Goal: Task Accomplishment & Management: Manage account settings

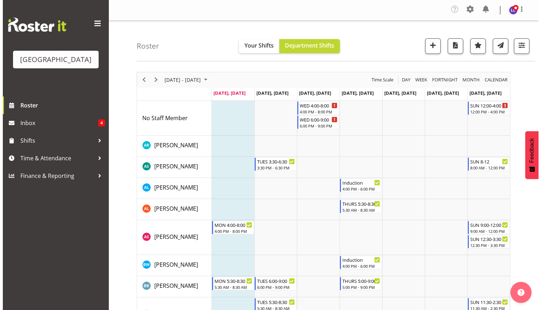
scroll to position [2, 0]
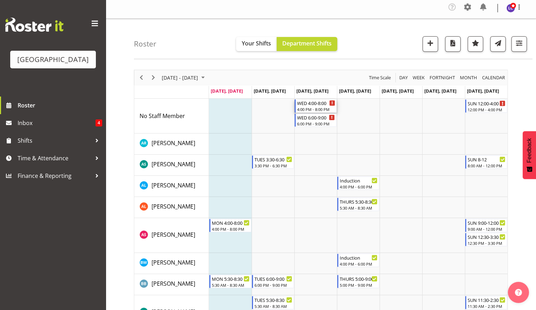
click at [316, 106] on div "WED 4:00-8:00" at bounding box center [316, 102] width 38 height 7
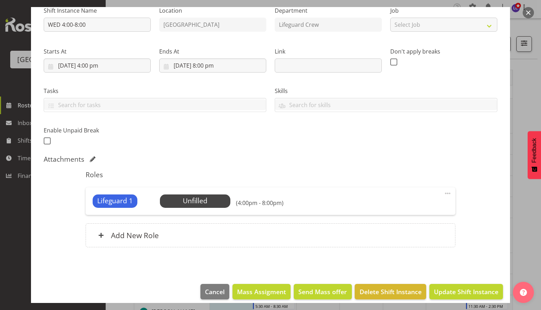
scroll to position [83, 0]
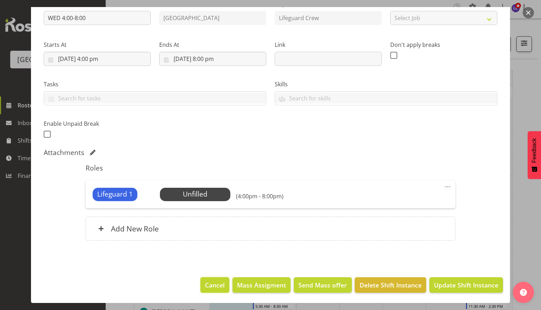
click at [213, 290] on button "Cancel" at bounding box center [214, 284] width 29 height 15
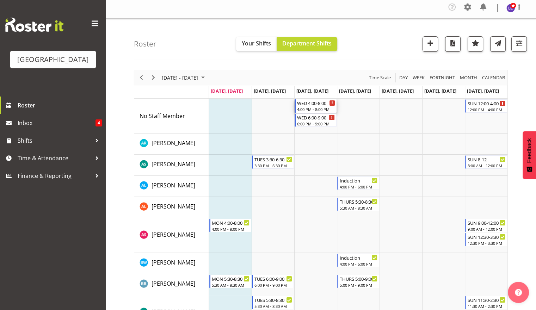
click at [323, 106] on div "WED 4:00-8:00 4:00 PM - 8:00 PM" at bounding box center [316, 105] width 38 height 13
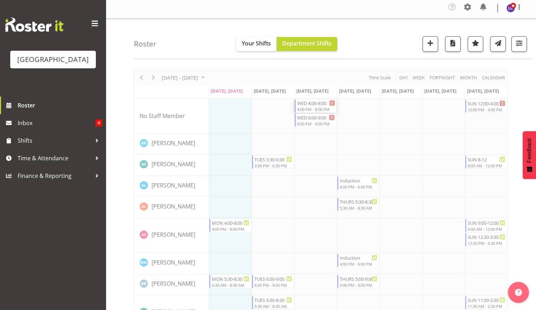
select select "8"
select select "2025"
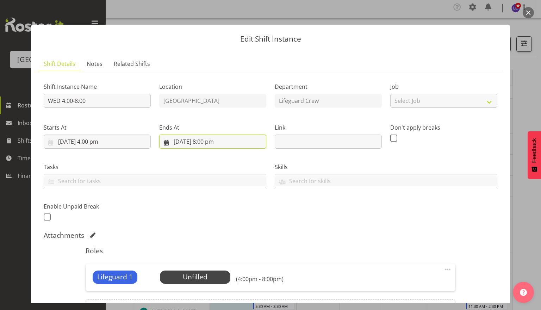
click at [203, 146] on input "3/09/2025, 8:00 pm" at bounding box center [212, 141] width 107 height 14
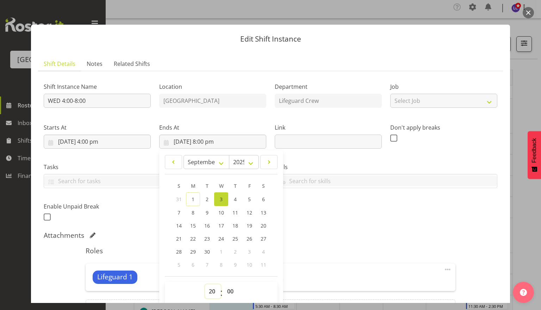
click at [211, 284] on select "00 01 02 03 04 05 06 07 08 09 10 11 12 13 14 15 16 17 18 19 20 21 22 23" at bounding box center [213, 291] width 16 height 14
select select "21"
click at [205, 284] on select "00 01 02 03 04 05 06 07 08 09 10 11 12 13 14 15 16 17 18 19 20 21 22 23" at bounding box center [213, 291] width 16 height 14
type input "3/09/2025, 9:00 pm"
click at [316, 246] on h5 "Roles" at bounding box center [270, 250] width 369 height 8
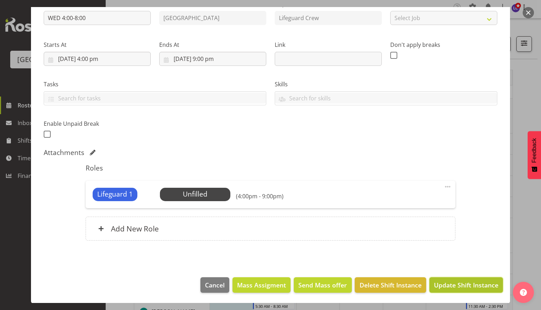
click at [460, 287] on span "Update Shift Instance" at bounding box center [466, 284] width 64 height 9
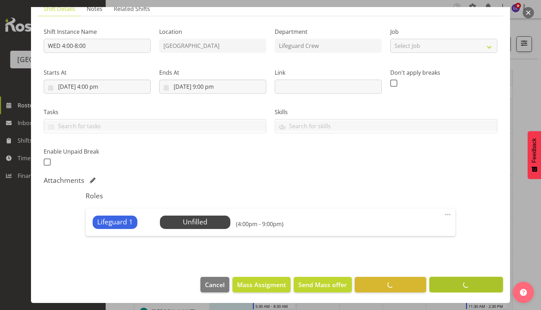
scroll to position [55, 0]
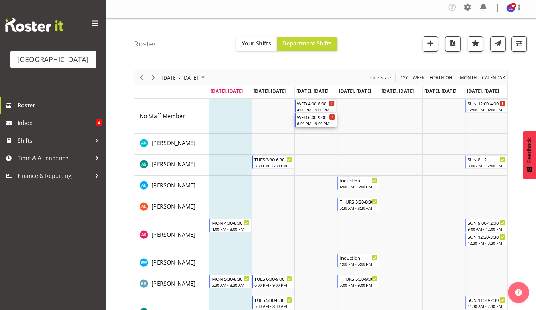
click at [310, 118] on div "WED 6:00-9:00" at bounding box center [316, 116] width 38 height 7
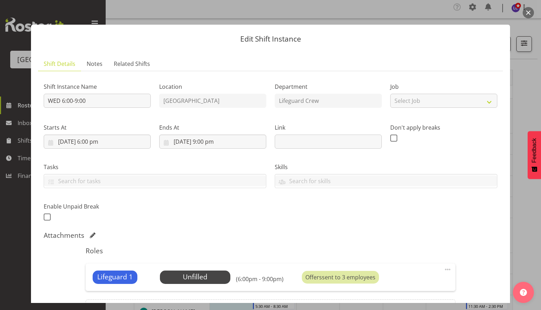
click at [525, 11] on button "button" at bounding box center [527, 12] width 11 height 11
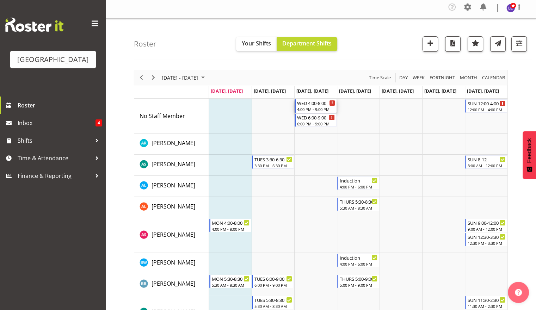
click at [313, 104] on div "WED 4:00-8:00" at bounding box center [316, 102] width 38 height 7
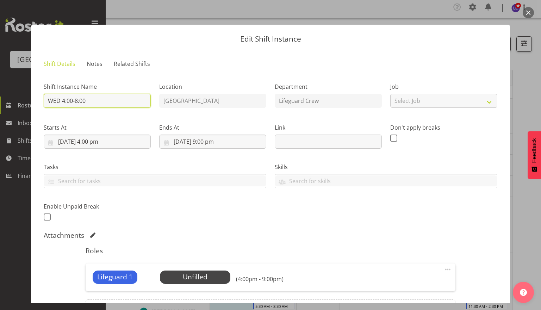
click at [79, 99] on input "WED 4:00-8:00" at bounding box center [97, 101] width 107 height 14
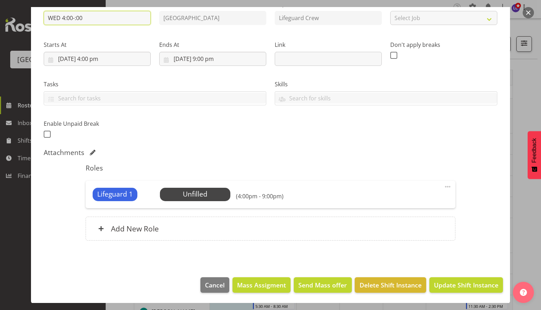
scroll to position [0, 0]
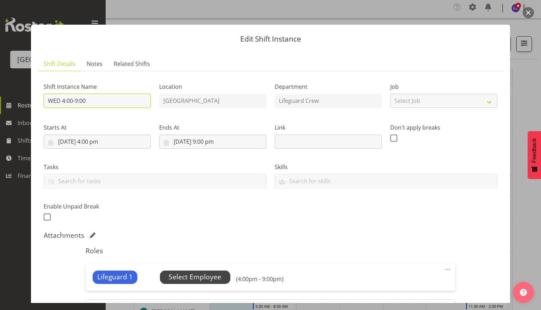
type input "WED 4:00-9:00"
click at [187, 273] on span "Select Employee" at bounding box center [195, 277] width 52 height 10
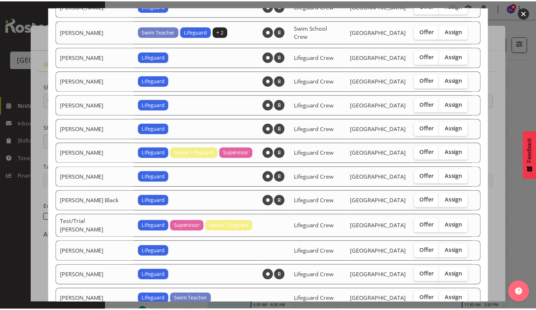
scroll to position [676, 0]
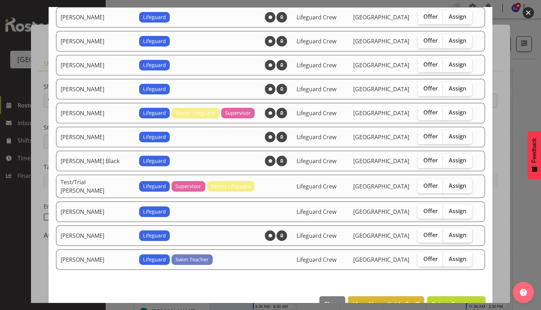
click at [450, 228] on label "Assign" at bounding box center [457, 235] width 29 height 14
click at [447, 233] on input "Assign" at bounding box center [445, 235] width 5 height 5
checkbox input "true"
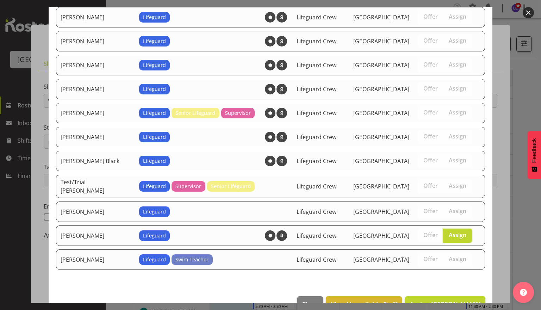
click at [440, 293] on footer "Close View Unavailable Staff Assign Thomas Butson" at bounding box center [271, 305] width 444 height 33
click at [439, 300] on span "Assign Thomas Butson" at bounding box center [444, 304] width 71 height 8
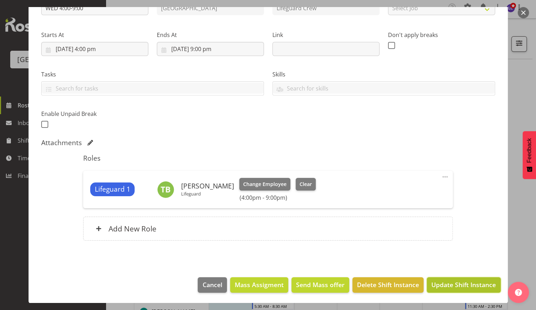
click at [455, 281] on span "Update Shift Instance" at bounding box center [463, 284] width 64 height 9
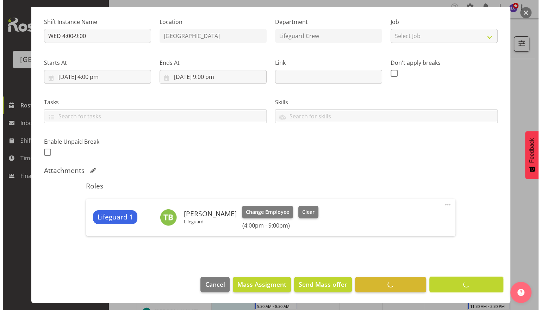
scroll to position [64, 0]
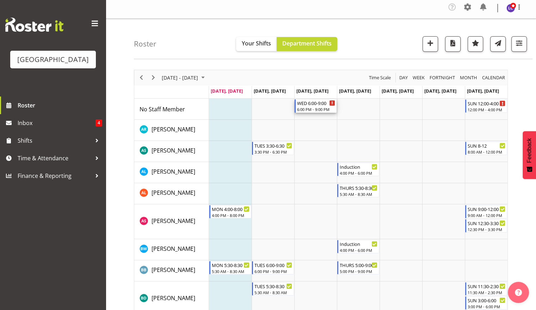
click at [313, 110] on div "6:00 PM - 9:00 PM" at bounding box center [316, 109] width 38 height 6
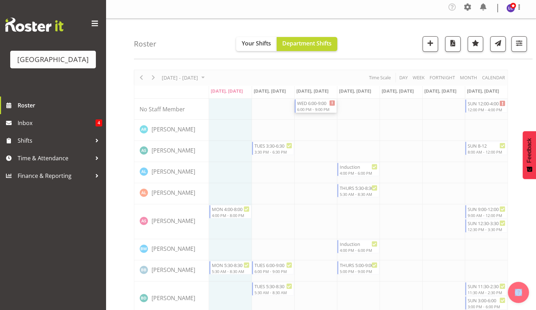
select select "8"
select select "2025"
select select "18"
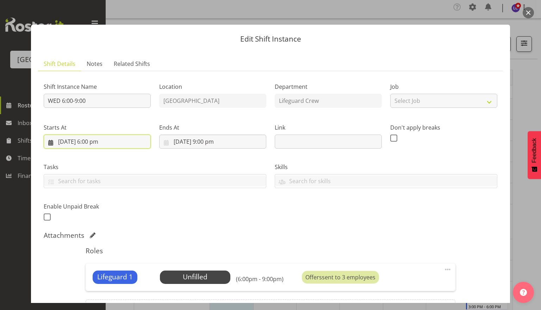
click at [124, 144] on input "3/09/2025, 6:00 pm" at bounding box center [97, 141] width 107 height 14
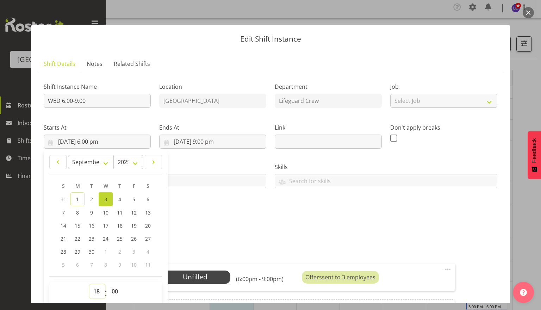
click at [97, 290] on select "00 01 02 03 04 05 06 07 08 09 10 11 12 13 14 15 16 17 18 19 20 21 22 23" at bounding box center [97, 291] width 16 height 14
click at [89, 284] on select "00 01 02 03 04 05 06 07 08 09 10 11 12 13 14 15 16 17 18 19 20 21 22 23" at bounding box center [97, 291] width 16 height 14
click at [221, 145] on input "3/09/2025, 9:00 pm" at bounding box center [212, 141] width 107 height 14
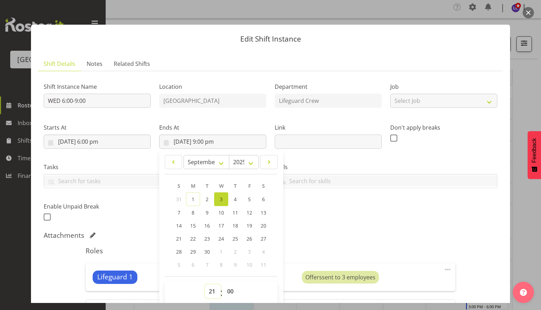
click at [209, 289] on select "00 01 02 03 04 05 06 07 08 09 10 11 12 13 14 15 16 17 18 19 20 21 22 23" at bounding box center [213, 291] width 16 height 14
select select "20"
click at [205, 284] on select "00 01 02 03 04 05 06 07 08 09 10 11 12 13 14 15 16 17 18 19 20 21 22 23" at bounding box center [213, 291] width 16 height 14
type input "3/09/2025, 8:00 pm"
click at [336, 238] on div "Attachments" at bounding box center [270, 235] width 453 height 8
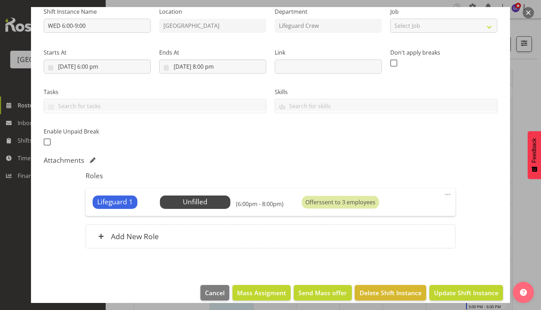
scroll to position [83, 0]
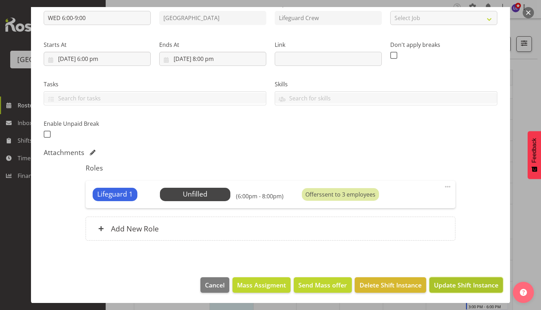
click at [469, 282] on span "Update Shift Instance" at bounding box center [466, 284] width 64 height 9
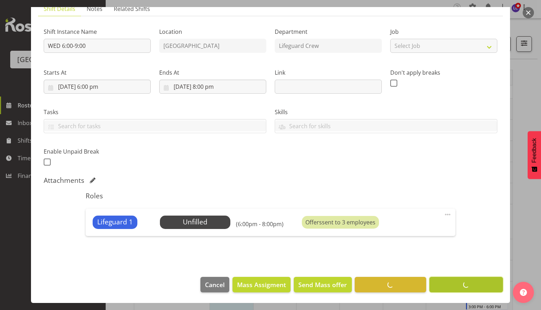
scroll to position [55, 0]
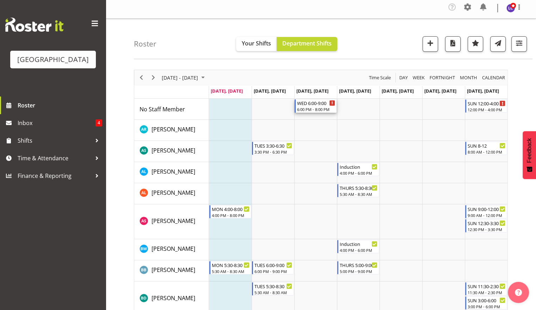
click at [323, 110] on div "6:00 PM - 8:00 PM" at bounding box center [316, 109] width 38 height 6
click at [0, 0] on div at bounding box center [0, 0] width 0 height 0
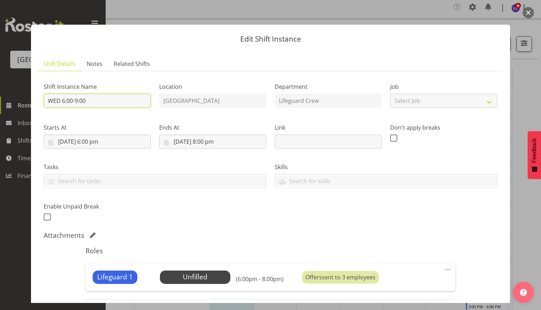
click at [76, 101] on input "WED 6:00-9:00" at bounding box center [97, 101] width 107 height 14
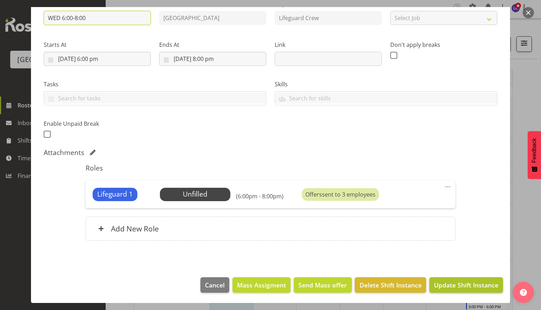
type input "WED 6:00-8:00"
click at [468, 283] on span "Update Shift Instance" at bounding box center [466, 284] width 64 height 9
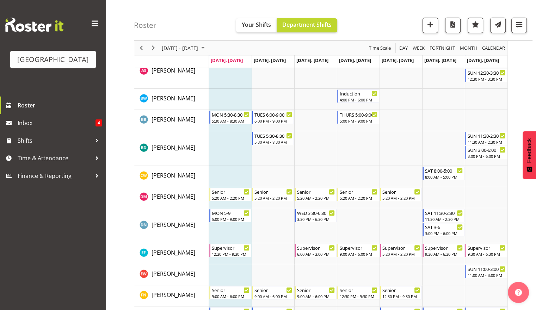
scroll to position [0, 0]
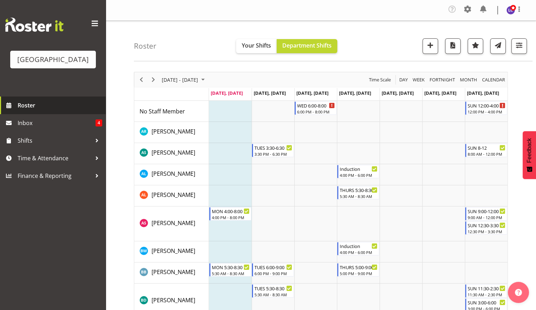
click at [69, 104] on span "Roster" at bounding box center [60, 105] width 84 height 11
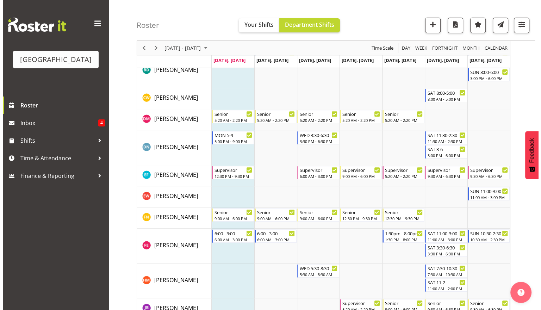
scroll to position [233, 0]
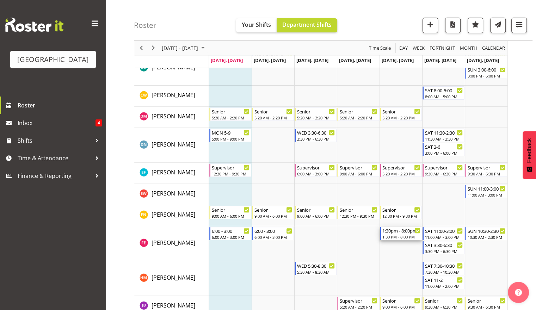
click at [393, 232] on div "1:30pm - 8:00pm" at bounding box center [401, 230] width 38 height 7
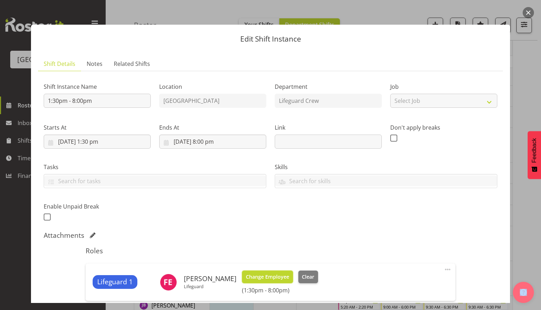
click at [258, 278] on span "Change Employee" at bounding box center [267, 277] width 43 height 8
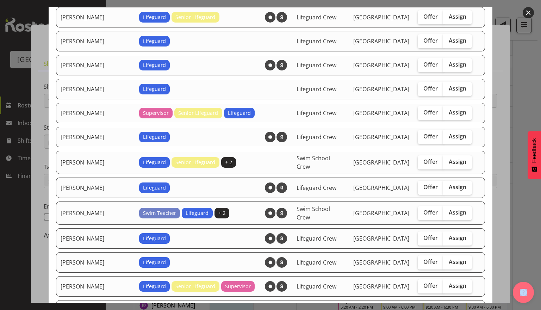
scroll to position [305, 0]
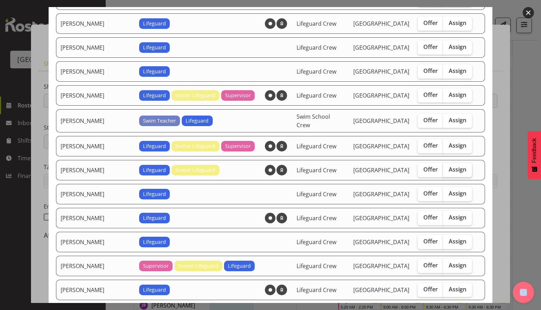
click at [449, 166] on span "Assign" at bounding box center [458, 169] width 18 height 7
click at [444, 167] on input "Assign" at bounding box center [445, 169] width 5 height 5
checkbox input "true"
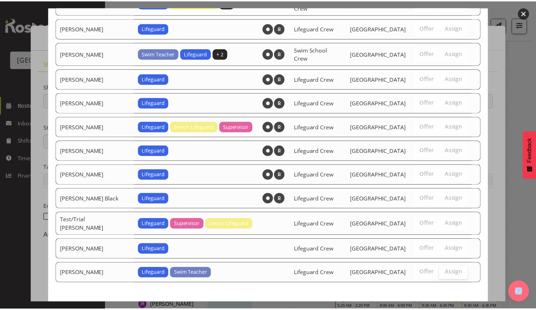
scroll to position [629, 0]
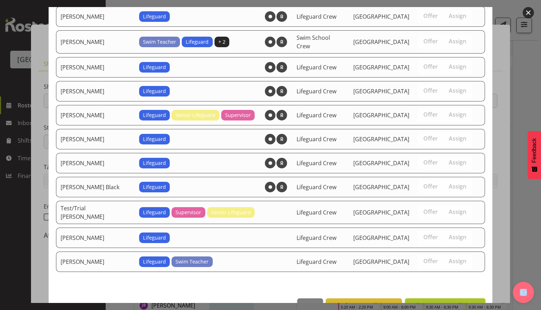
click at [446, 298] on button "Assign Joshua Keen" at bounding box center [445, 305] width 80 height 15
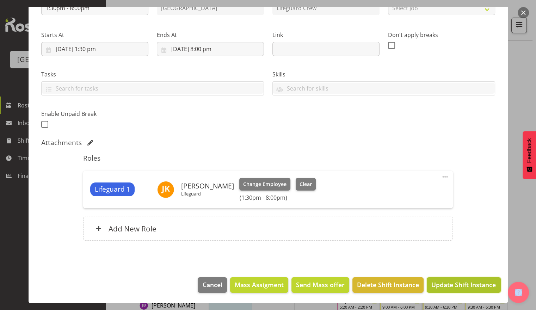
click at [462, 283] on span "Update Shift Instance" at bounding box center [463, 284] width 64 height 9
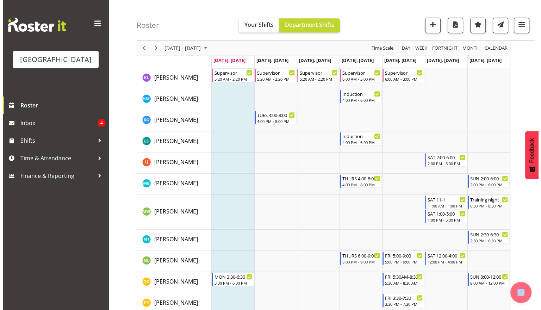
scroll to position [697, 0]
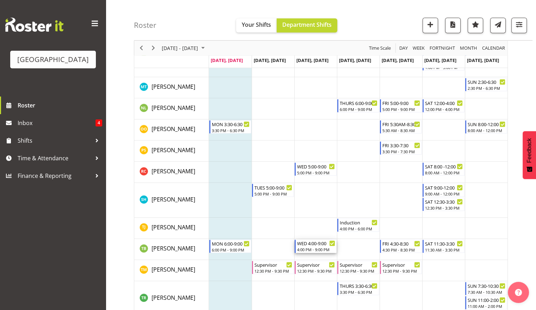
click at [309, 244] on div "WED 4:00-9:00" at bounding box center [316, 242] width 38 height 7
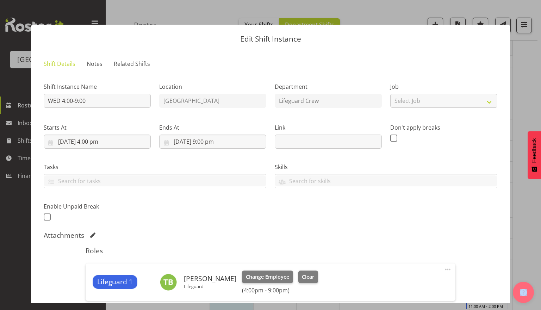
select select "8"
select select "2025"
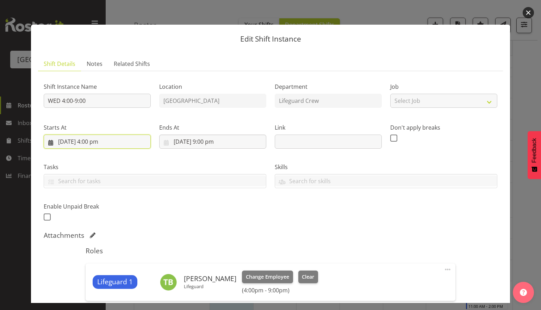
click at [96, 139] on input "3/09/2025, 4:00 pm" at bounding box center [97, 141] width 107 height 14
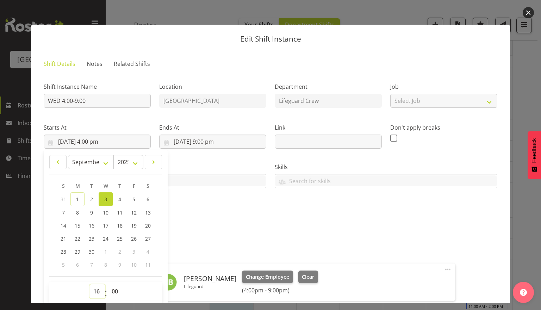
click at [96, 293] on select "00 01 02 03 04 05 06 07 08 09 10 11 12 13 14 15 16 17 18 19 20 21 22 23" at bounding box center [97, 291] width 16 height 14
select select "13"
click at [89, 284] on select "00 01 02 03 04 05 06 07 08 09 10 11 12 13 14 15 16 17 18 19 20 21 22 23" at bounding box center [97, 291] width 16 height 14
type input "3/09/2025, 1:00 pm"
click at [224, 248] on h5 "Roles" at bounding box center [270, 250] width 369 height 8
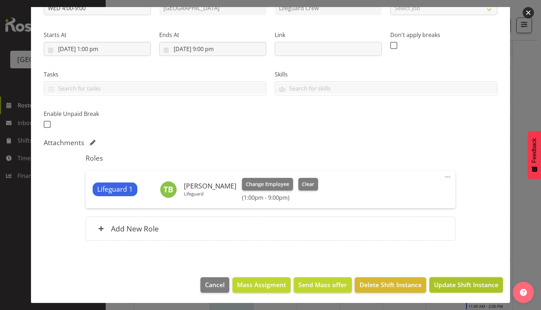
click at [450, 287] on span "Update Shift Instance" at bounding box center [466, 284] width 64 height 9
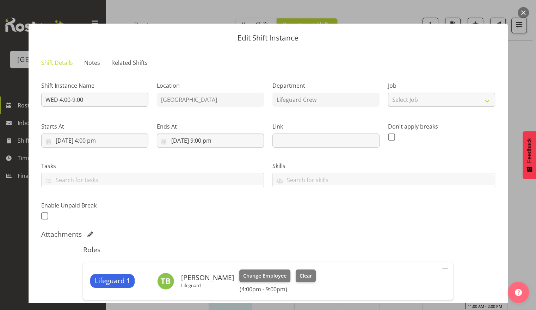
scroll to position [0, 0]
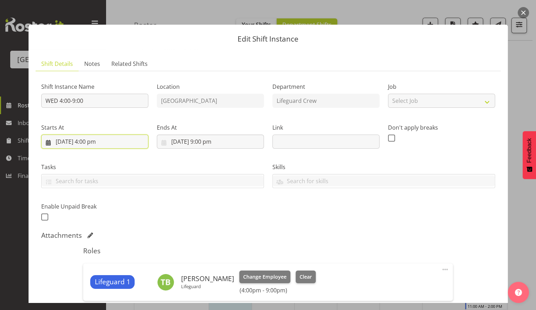
click at [81, 148] on input "3/09/2025, 4:00 pm" at bounding box center [94, 141] width 107 height 14
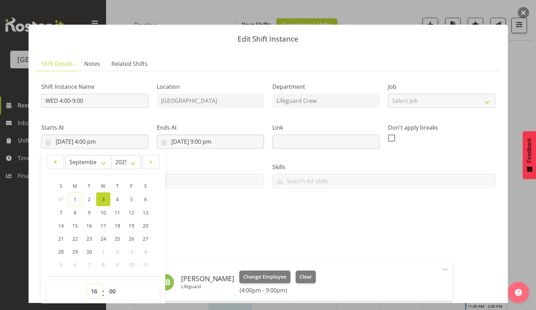
click at [95, 292] on select "00 01 02 03 04 05 06 07 08 09 10 11 12 13 14 15 16 17 18 19 20 21 22 23" at bounding box center [95, 291] width 16 height 14
select select "13"
click at [87, 284] on select "00 01 02 03 04 05 06 07 08 09 10 11 12 13 14 15 16 17 18 19 20 21 22 23" at bounding box center [95, 291] width 16 height 14
type input "3/09/2025, 1:00 pm"
click at [243, 227] on div "Shift Instance Name WED 4:00-9:00 Location Splash Palace Department Lifeguard C…" at bounding box center [267, 209] width 453 height 265
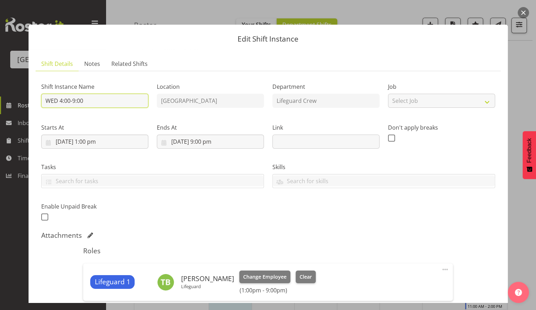
click at [62, 102] on input "WED 4:00-9:00" at bounding box center [94, 101] width 107 height 14
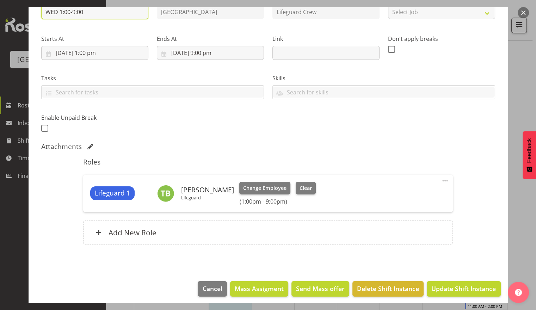
scroll to position [93, 0]
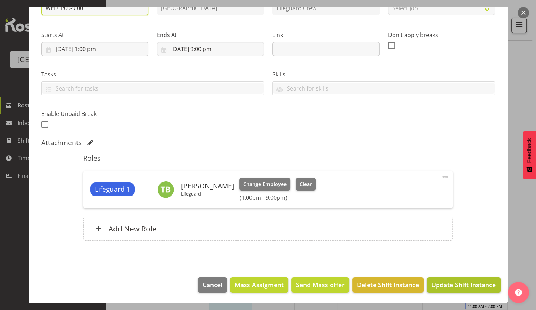
type input "WED 1:00-9:00"
click at [462, 284] on span "Update Shift Instance" at bounding box center [463, 284] width 64 height 9
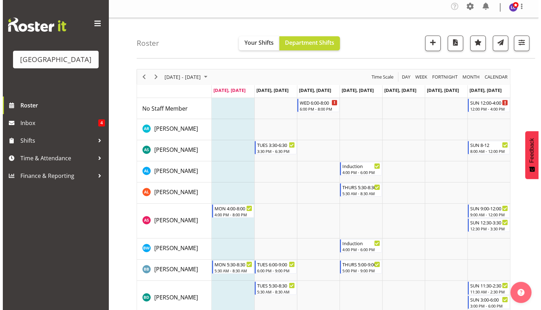
scroll to position [0, 0]
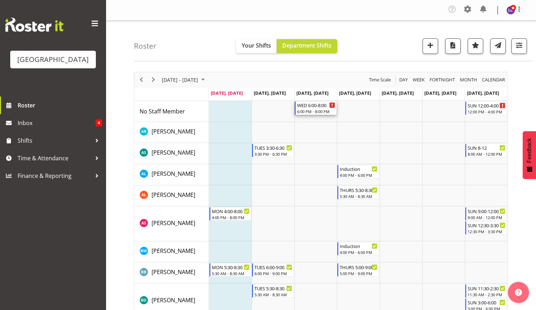
click at [310, 106] on div "WED 6:00-8:00" at bounding box center [316, 104] width 38 height 7
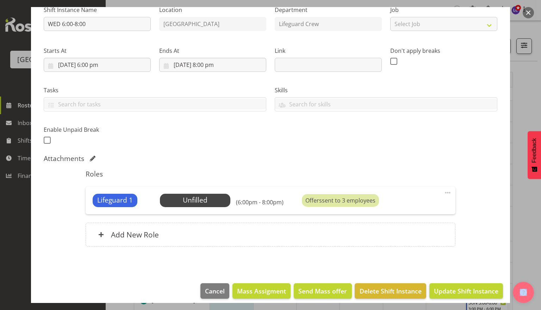
scroll to position [83, 0]
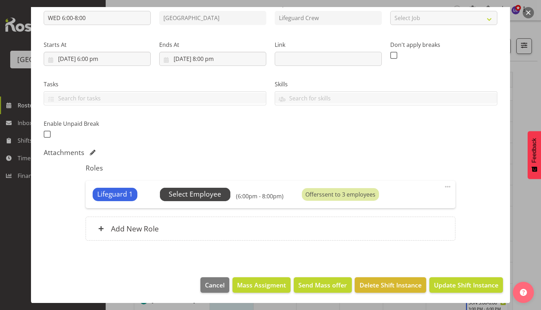
click at [214, 192] on span "Select Employee" at bounding box center [195, 194] width 52 height 10
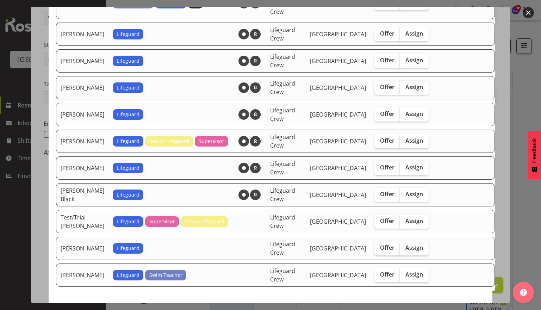
scroll to position [651, 0]
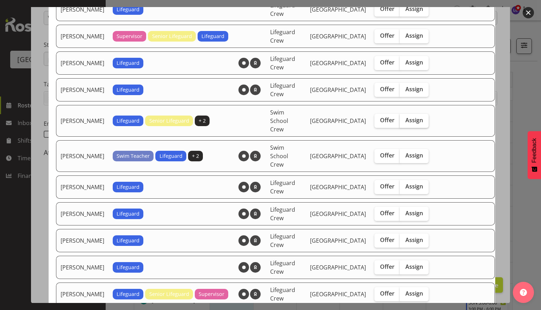
click at [410, 117] on span "Assign" at bounding box center [414, 120] width 18 height 7
click at [404, 118] on input "Assign" at bounding box center [402, 120] width 5 height 5
checkbox input "true"
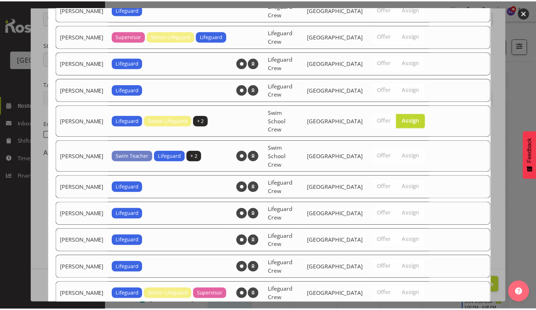
scroll to position [804, 0]
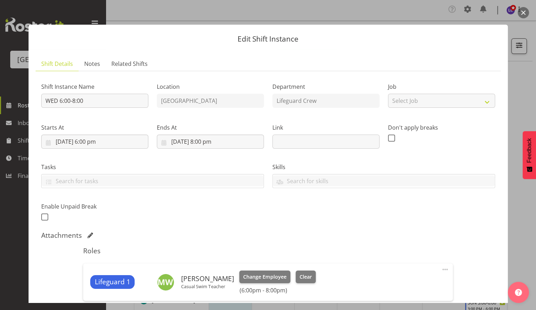
scroll to position [93, 0]
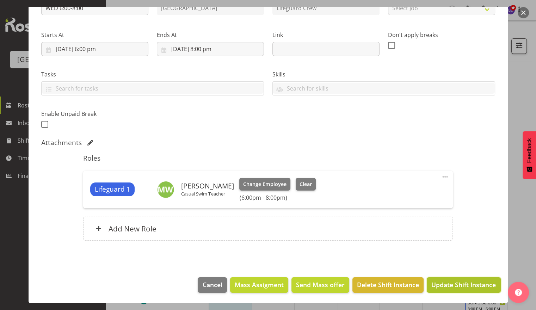
click at [448, 284] on span "Update Shift Instance" at bounding box center [463, 284] width 64 height 9
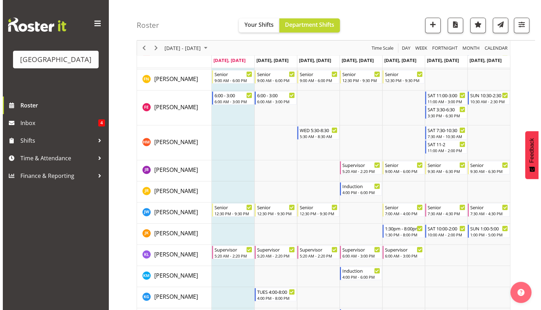
scroll to position [521, 0]
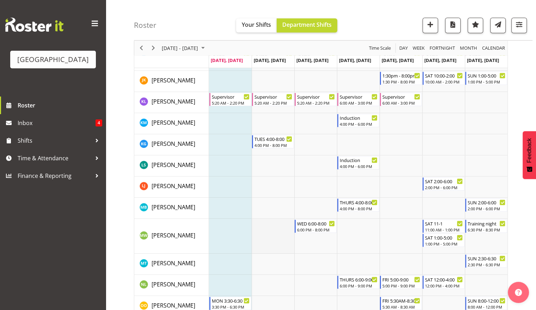
click at [275, 235] on td "Timeline Week of September 1, 2025" at bounding box center [272, 236] width 43 height 35
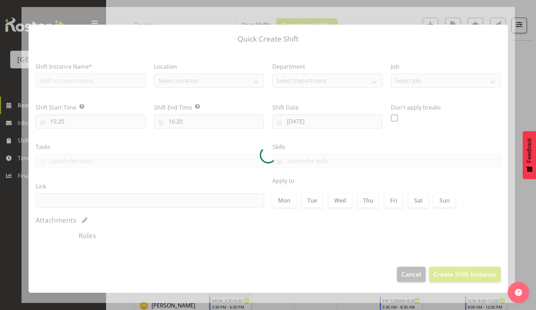
click at [275, 235] on div at bounding box center [267, 155] width 493 height 296
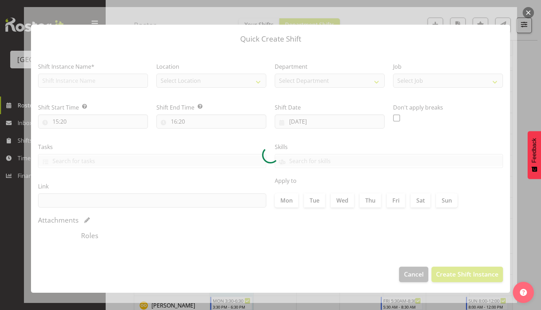
type input "02/09/2025"
checkbox input "true"
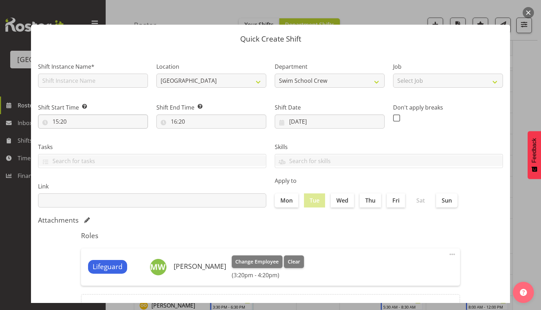
click at [118, 128] on div "Shift Start Time Set the time of the day you wish this shift to start 15:20 00 …" at bounding box center [93, 112] width 118 height 39
click at [119, 125] on input "15:20" at bounding box center [93, 121] width 110 height 14
click at [86, 139] on select "00 01 02 03 04 05 06 07 08 09 10 11 12 13 14 15 16 17 18 19 20 21 22 23" at bounding box center [86, 140] width 16 height 14
select select "9"
click at [78, 133] on select "00 01 02 03 04 05 06 07 08 09 10 11 12 13 14 15 16 17 18 19 20 21 22 23" at bounding box center [86, 140] width 16 height 14
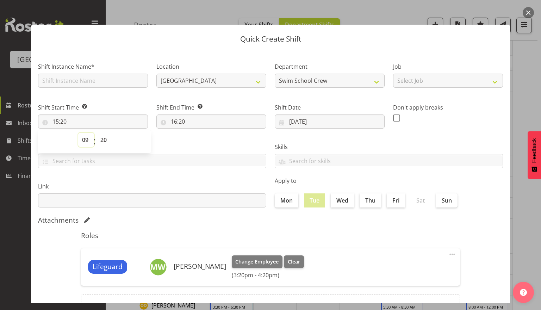
type input "09:20"
click at [106, 142] on select "00 01 02 03 04 05 06 07 08 09 10 11 12 13 14 15 16 17 18 19 20 21 22 23 24 25 2…" at bounding box center [104, 140] width 16 height 14
select select "0"
click at [96, 133] on select "00 01 02 03 04 05 06 07 08 09 10 11 12 13 14 15 16 17 18 19 20 21 22 23 24 25 2…" at bounding box center [104, 140] width 16 height 14
type input "09:00"
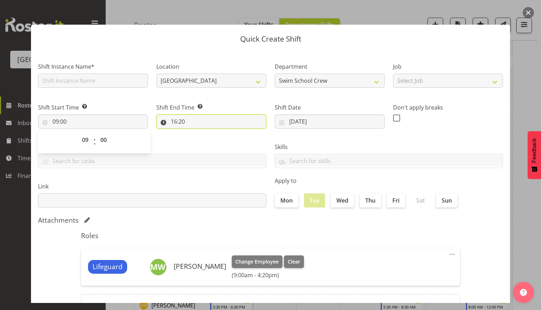
click at [179, 122] on input "16:20" at bounding box center [211, 121] width 110 height 14
click at [207, 144] on select "00 01 02 03 04 05 06 07 08 09 10 11 12 13 14 15 16 17 18 19 20 21 22 23" at bounding box center [204, 140] width 16 height 14
select select "14"
click at [196, 133] on select "00 01 02 03 04 05 06 07 08 09 10 11 12 13 14 15 16 17 18 19 20 21 22 23" at bounding box center [204, 140] width 16 height 14
type input "14:20"
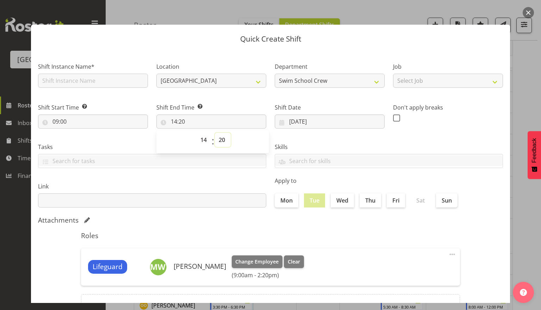
click at [224, 140] on select "00 01 02 03 04 05 06 07 08 09 10 11 12 13 14 15 16 17 18 19 20 21 22 23 24 25 2…" at bounding box center [223, 140] width 16 height 14
select select "30"
click at [215, 133] on select "00 01 02 03 04 05 06 07 08 09 10 11 12 13 14 15 16 17 18 19 20 21 22 23 24 25 2…" at bounding box center [223, 140] width 16 height 14
type input "14:30"
click at [293, 241] on div "Roles Lifeguard Madison Wills Change Employee Clear (9:00am - 2:30pm) Edit Dele…" at bounding box center [270, 276] width 387 height 99
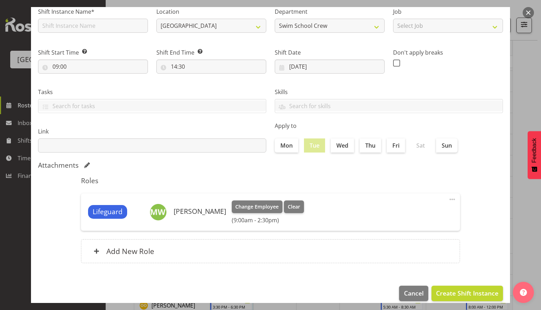
scroll to position [63, 0]
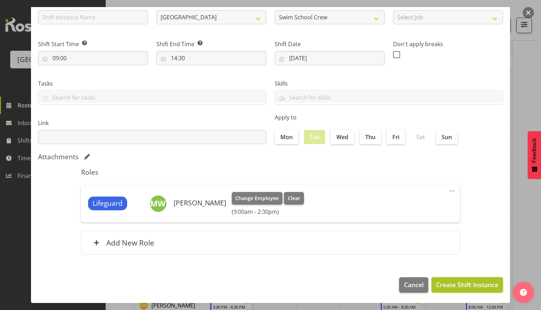
click at [487, 283] on span "Create Shift Instance" at bounding box center [467, 284] width 62 height 9
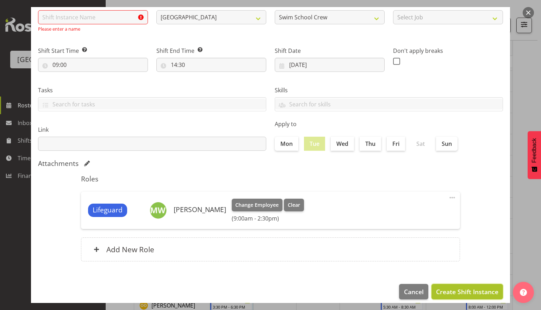
click at [481, 293] on span "Create Shift Instance" at bounding box center [467, 291] width 62 height 9
click at [481, 292] on span "Create Shift Instance" at bounding box center [467, 291] width 62 height 9
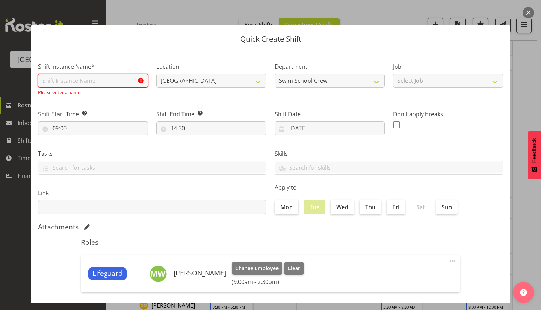
click at [86, 80] on input "text" at bounding box center [93, 81] width 110 height 14
type input "Fill in shift"
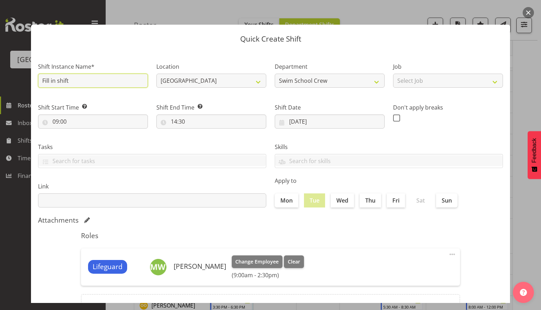
scroll to position [63, 0]
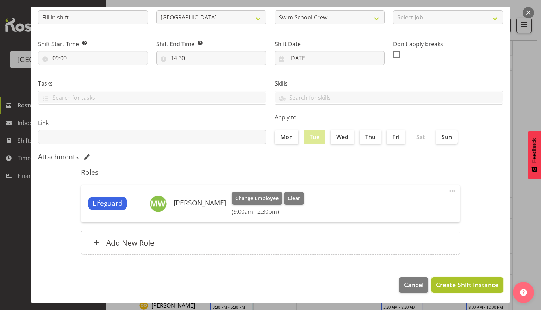
click at [466, 286] on span "Create Shift Instance" at bounding box center [467, 284] width 62 height 9
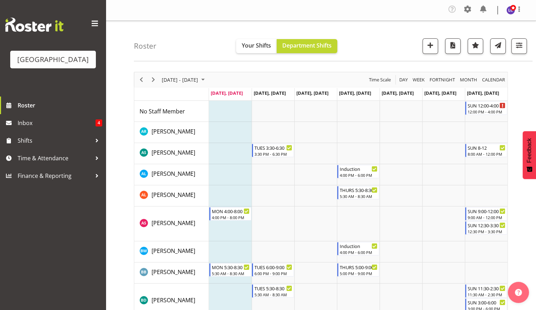
scroll to position [1, 0]
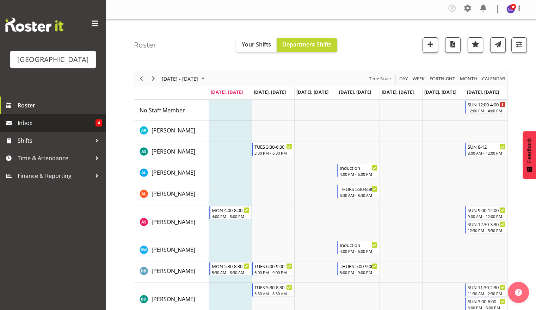
click at [27, 121] on span "Inbox" at bounding box center [57, 123] width 78 height 11
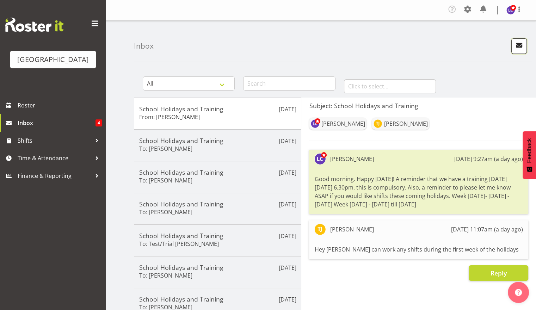
click at [521, 49] on span "button" at bounding box center [518, 44] width 9 height 9
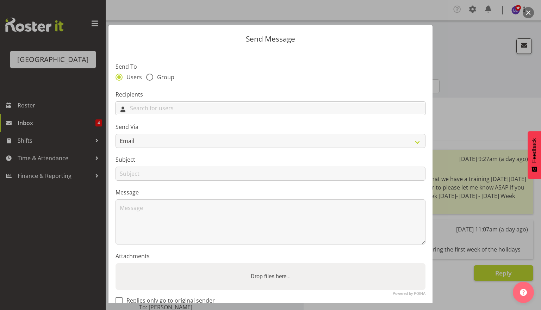
click at [157, 104] on input "text" at bounding box center [270, 108] width 309 height 11
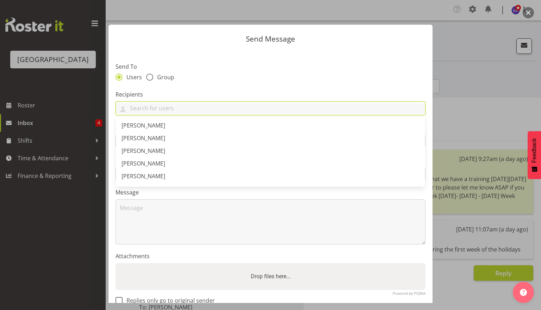
click at [162, 81] on div "Users Group" at bounding box center [270, 78] width 310 height 9
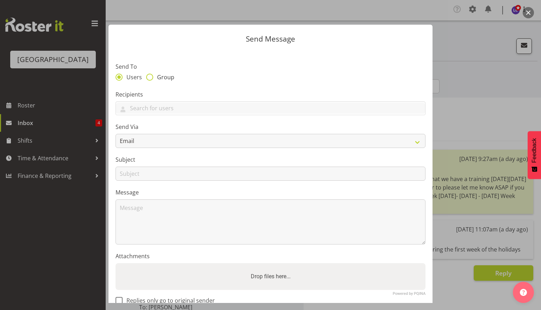
click at [165, 79] on span "Group" at bounding box center [163, 77] width 21 height 7
click at [151, 79] on input "Group" at bounding box center [148, 77] width 5 height 5
radio input "true"
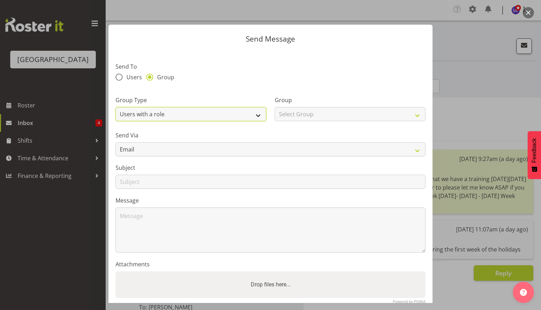
click at [164, 117] on select "Users with a role Users with a skill Primary users in a location All users in a…" at bounding box center [190, 114] width 151 height 14
select select "all_department"
click at [115, 107] on select "Users with a role Users with a skill Primary users in a location All users in a…" at bounding box center [190, 114] width 151 height 14
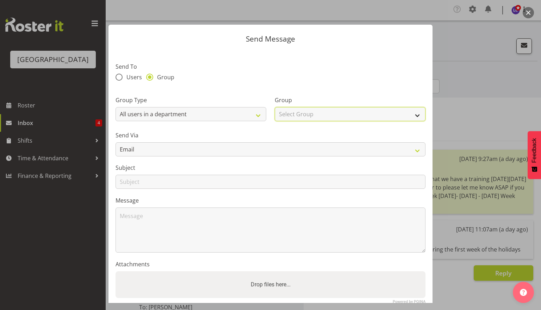
click at [322, 118] on select "Select Group Cleaning Crew Customer Services Crew Lifeguard Crew Maintenance Cr…" at bounding box center [350, 114] width 151 height 14
select select "114"
click at [275, 107] on select "Select Group Cleaning Crew Customer Services Crew Lifeguard Crew Maintenance Cr…" at bounding box center [350, 114] width 151 height 14
click at [172, 142] on div "Send Via Email SMS" at bounding box center [270, 143] width 310 height 25
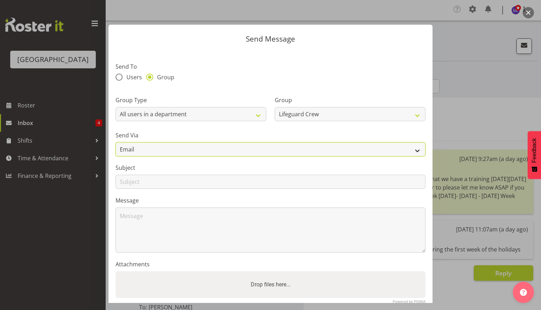
click at [170, 145] on select "Email SMS" at bounding box center [270, 149] width 310 height 14
select select "sms"
click at [115, 142] on select "Email SMS" at bounding box center [270, 149] width 310 height 14
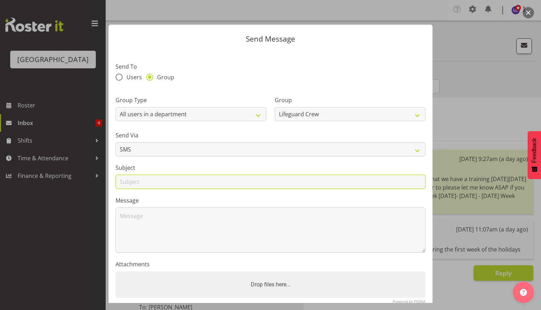
click at [161, 183] on input "text" at bounding box center [270, 182] width 310 height 14
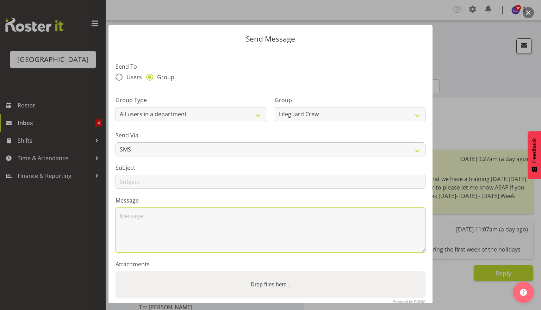
click at [273, 244] on textarea at bounding box center [270, 229] width 310 height 45
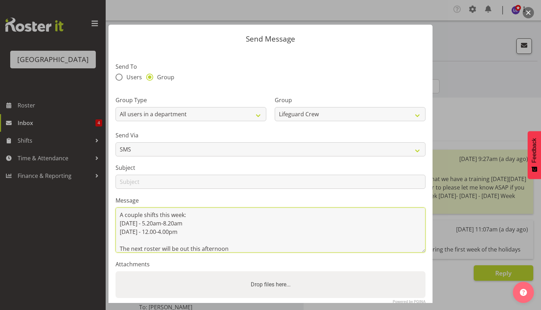
click at [179, 248] on textarea "Afternoon, A couple shifts this week: Tomorrow - 5.20am-8.20am Sunday - 12.00-4…" at bounding box center [270, 229] width 310 height 45
click at [286, 243] on textarea "Afternoon, A couple shifts this week: Tomorrow - 5.20am-8.20am Sunday - 12.00-4…" at bounding box center [270, 229] width 310 height 45
click at [281, 252] on section "Send To Users Group Group Type Users with a role Users with a skill Primary use…" at bounding box center [270, 186] width 324 height 272
click at [354, 244] on textarea "Afternoon, A couple shifts this week: Tomorrow - 5.20am-8.20am Sunday - 12.00-4…" at bounding box center [270, 229] width 310 height 45
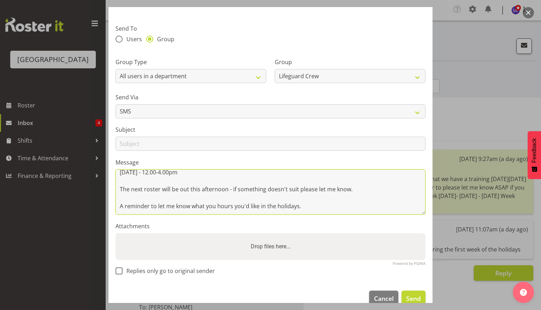
scroll to position [52, 0]
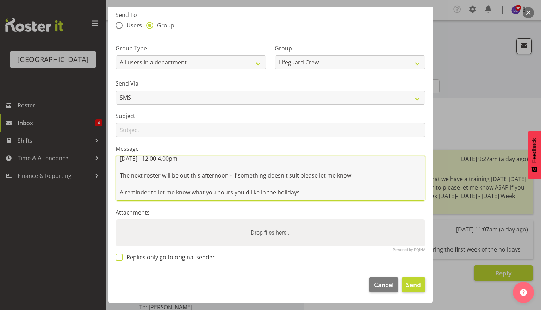
type textarea "Afternoon, A couple shifts this week: Tomorrow - 5.20am-8.20am Sunday - 12.00-4…"
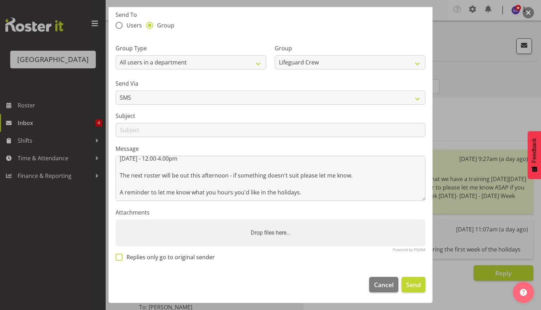
click at [138, 258] on span "Replies only go to original sender" at bounding box center [169, 256] width 92 height 7
click at [120, 258] on input "Replies only go to original sender" at bounding box center [117, 257] width 5 height 5
checkbox input "true"
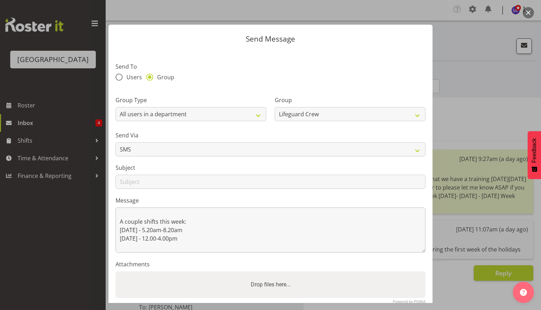
scroll to position [0, 0]
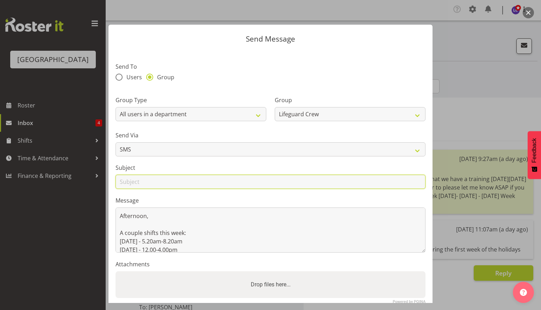
click at [196, 182] on input "text" at bounding box center [270, 182] width 310 height 14
click at [162, 179] on input "Shifts this week. holidays, new roster" at bounding box center [270, 182] width 310 height 14
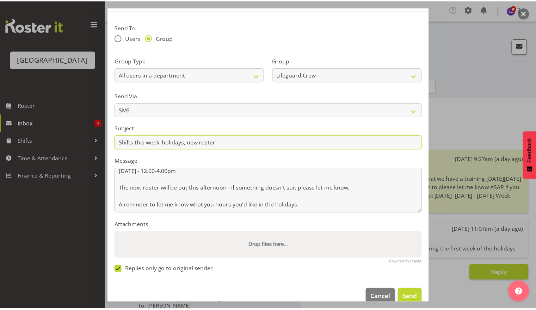
scroll to position [52, 0]
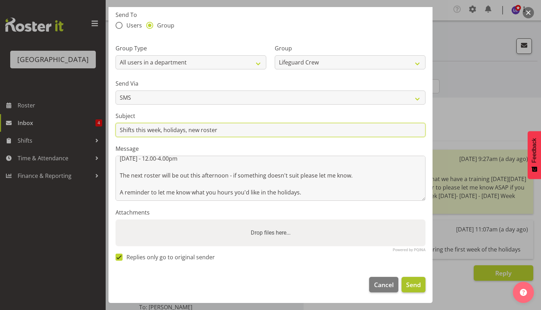
type input "Shifts this week, holidays, new roster"
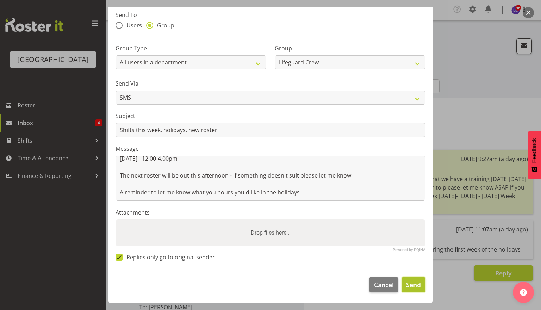
click at [408, 285] on span "Send" at bounding box center [413, 284] width 15 height 9
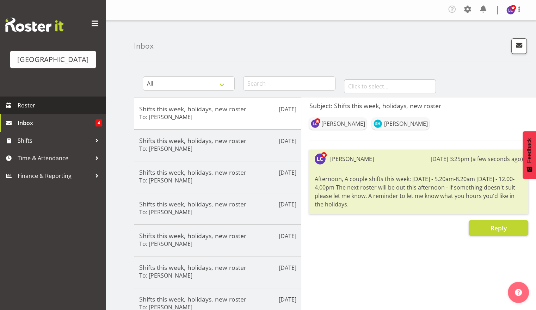
click at [69, 102] on span "Roster" at bounding box center [60, 105] width 84 height 11
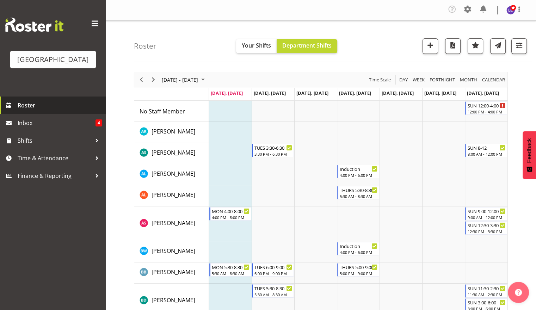
click at [46, 111] on link "Roster" at bounding box center [53, 105] width 106 height 18
click at [151, 80] on span "Next" at bounding box center [153, 79] width 8 height 9
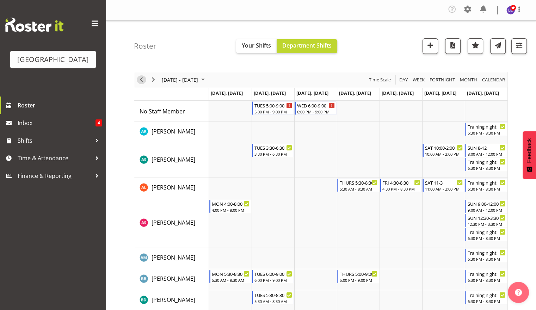
click at [144, 82] on span "Previous" at bounding box center [141, 79] width 8 height 9
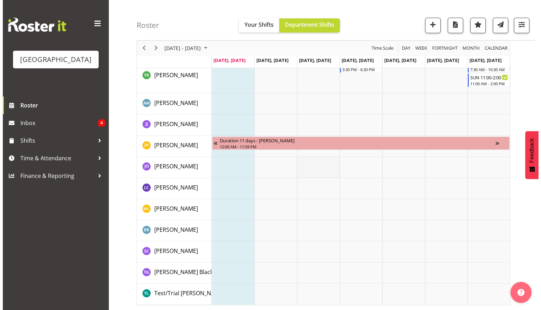
scroll to position [768, 0]
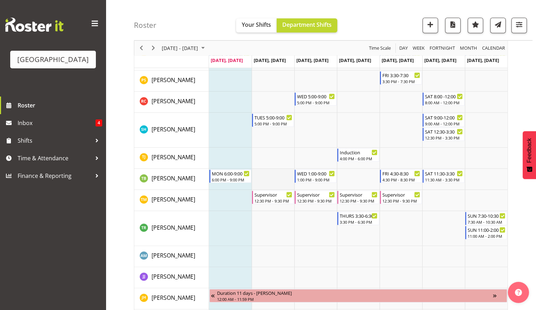
click at [272, 175] on td "Timeline Week of September 1, 2025" at bounding box center [272, 179] width 43 height 21
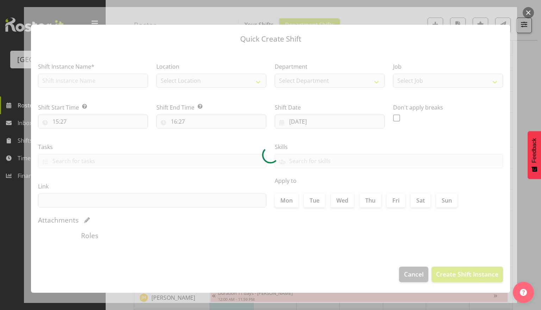
type input "[DATE]"
checkbox input "true"
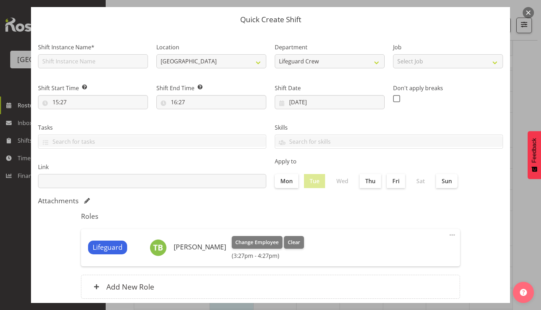
scroll to position [0, 0]
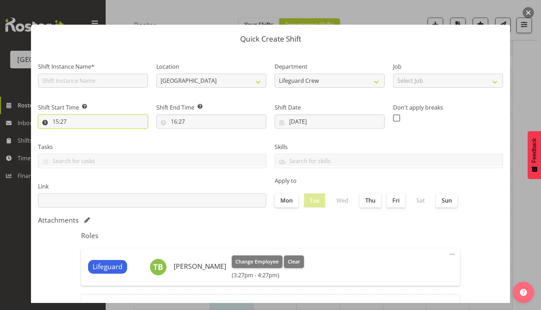
click at [87, 127] on input "15:27" at bounding box center [93, 121] width 110 height 14
click at [87, 141] on select "00 01 02 03 04 05 06 07 08 09 10 11 12 13 14 15 16 17 18 19 20 21 22 23" at bounding box center [86, 140] width 16 height 14
select select "5"
click at [78, 133] on select "00 01 02 03 04 05 06 07 08 09 10 11 12 13 14 15 16 17 18 19 20 21 22 23" at bounding box center [86, 140] width 16 height 14
type input "05:27"
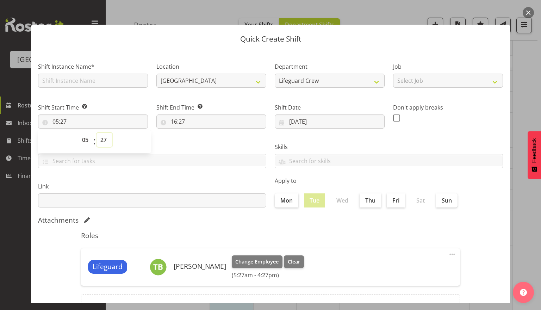
click at [103, 141] on select "00 01 02 03 04 05 06 07 08 09 10 11 12 13 14 15 16 17 18 19 20 21 22 23 24 25 2…" at bounding box center [104, 140] width 16 height 14
select select "20"
click at [96, 133] on select "00 01 02 03 04 05 06 07 08 09 10 11 12 13 14 15 16 17 18 19 20 21 22 23 24 25 2…" at bounding box center [104, 140] width 16 height 14
type input "05:20"
click at [199, 231] on h5 "Roles" at bounding box center [270, 235] width 379 height 8
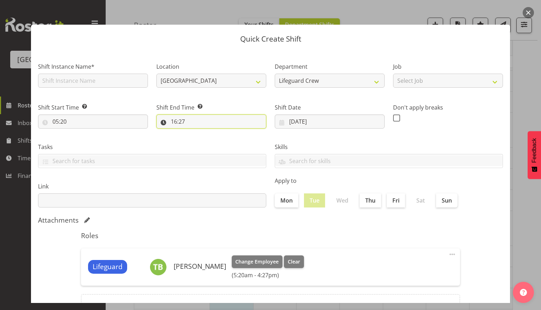
click at [207, 126] on input "16:27" at bounding box center [211, 121] width 110 height 14
click at [193, 141] on div "00 01 02 03 04 05 06 07 08 09 10 11 12 13 14 15 16 17 18 19 20 21 22 23 : 00 01…" at bounding box center [212, 142] width 113 height 18
click at [200, 140] on select "00 01 02 03 04 05 06 07 08 09 10 11 12 13 14 15 16 17 18 19 20 21 22 23" at bounding box center [204, 140] width 16 height 14
select select "8"
click at [196, 133] on select "00 01 02 03 04 05 06 07 08 09 10 11 12 13 14 15 16 17 18 19 20 21 22 23" at bounding box center [204, 140] width 16 height 14
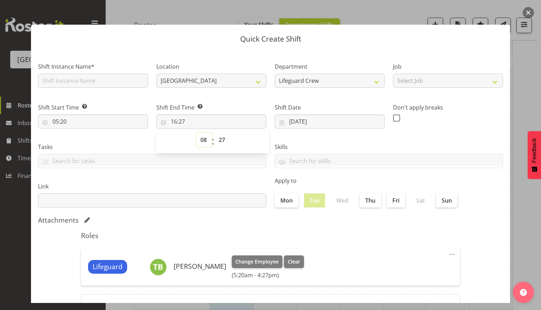
type input "08:27"
click at [224, 136] on select "00 01 02 03 04 05 06 07 08 09 10 11 12 13 14 15 16 17 18 19 20 21 22 23 24 25 2…" at bounding box center [223, 140] width 16 height 14
select select "20"
click at [215, 133] on select "00 01 02 03 04 05 06 07 08 09 10 11 12 13 14 15 16 17 18 19 20 21 22 23 24 25 2…" at bounding box center [223, 140] width 16 height 14
type input "08:20"
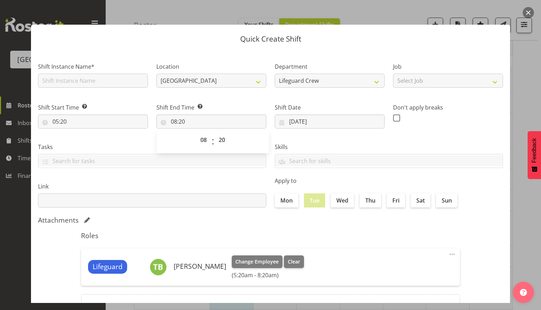
click at [227, 224] on div "Attachments" at bounding box center [270, 220] width 465 height 8
click at [108, 85] on input "text" at bounding box center [93, 81] width 110 height 14
type input "Fill in shift"
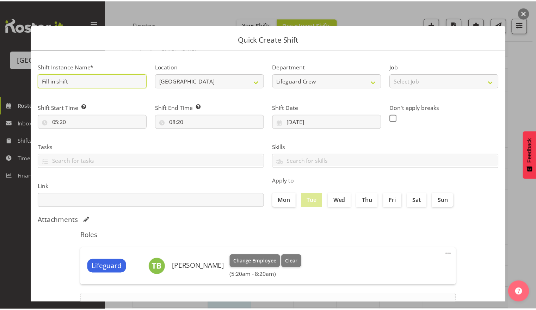
scroll to position [63, 0]
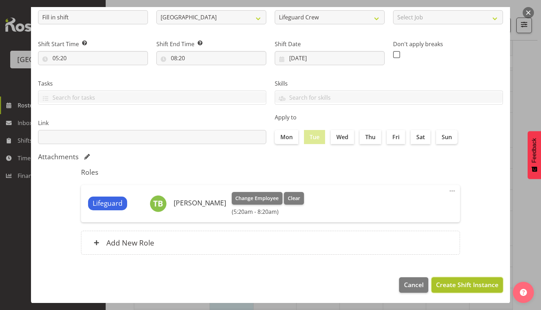
click at [462, 285] on span "Create Shift Instance" at bounding box center [467, 284] width 62 height 9
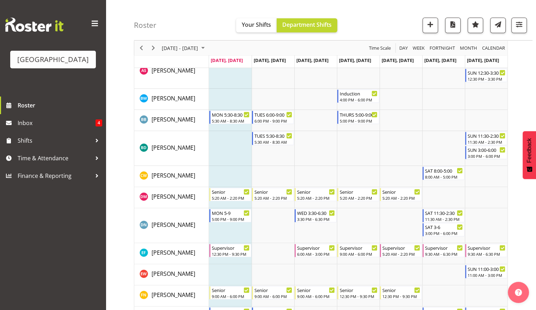
scroll to position [0, 0]
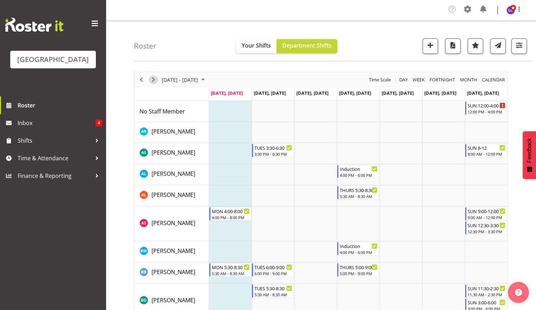
click at [152, 79] on span "Next" at bounding box center [153, 79] width 8 height 9
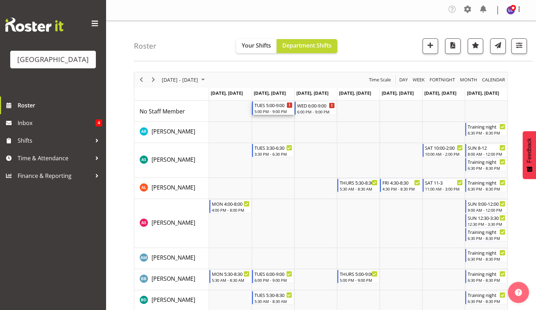
click at [270, 109] on div "5:00 PM - 9:00 PM" at bounding box center [273, 111] width 38 height 6
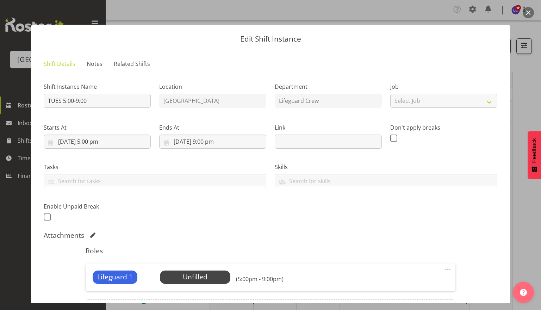
scroll to position [83, 0]
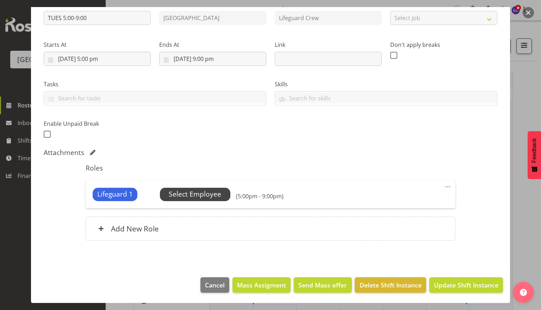
click at [190, 200] on span "Select Employee" at bounding box center [195, 194] width 70 height 13
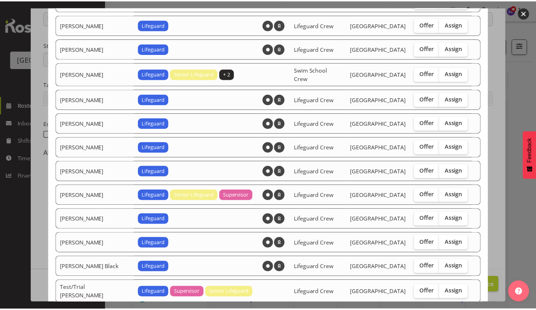
scroll to position [676, 0]
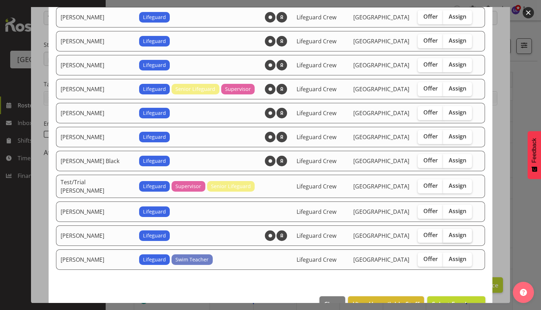
click at [453, 231] on span "Assign" at bounding box center [458, 234] width 18 height 7
click at [447, 233] on input "Assign" at bounding box center [445, 235] width 5 height 5
checkbox input "true"
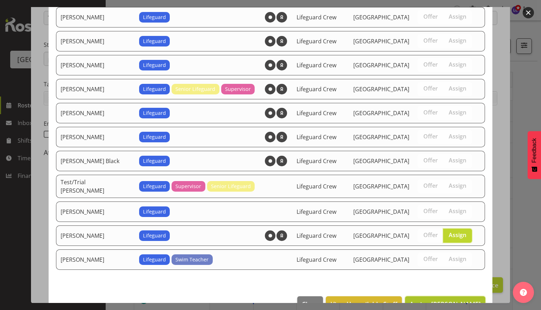
click at [457, 300] on span "Assign Thomas Butson" at bounding box center [444, 304] width 71 height 8
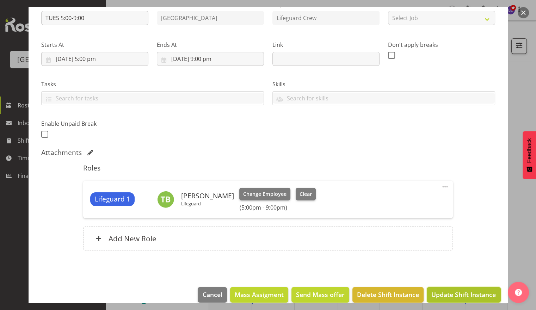
click at [462, 300] on button "Update Shift Instance" at bounding box center [463, 294] width 74 height 15
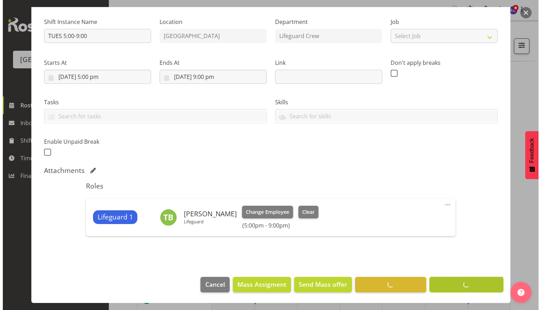
scroll to position [64, 0]
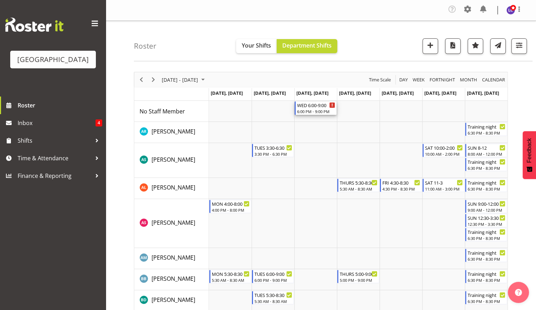
click at [309, 106] on div "WED 6:00-9:00" at bounding box center [316, 104] width 38 height 7
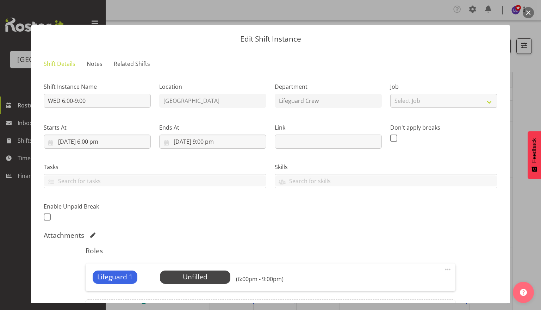
click at [195, 268] on div "Lifeguard 1 Unfilled Select Employee (6:00pm - 9:00pm) Edit Cover Role Delete" at bounding box center [270, 276] width 369 height 27
click at [196, 276] on span "Select Employee" at bounding box center [195, 277] width 52 height 10
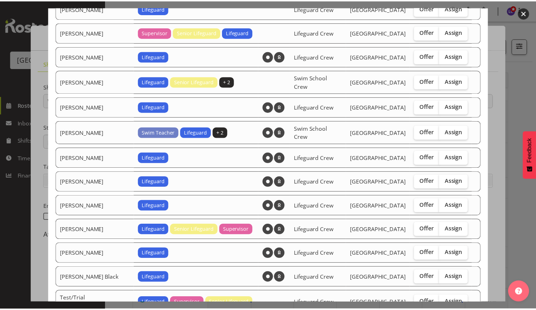
scroll to position [724, 0]
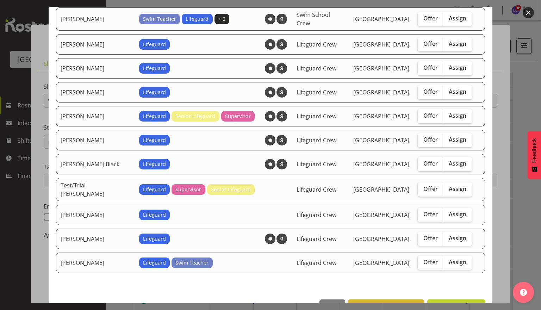
click at [464, 232] on div "Offer Assign" at bounding box center [445, 239] width 54 height 14
click at [457, 232] on label "Assign" at bounding box center [457, 239] width 29 height 14
click at [447, 236] on input "Assign" at bounding box center [445, 238] width 5 height 5
checkbox input "true"
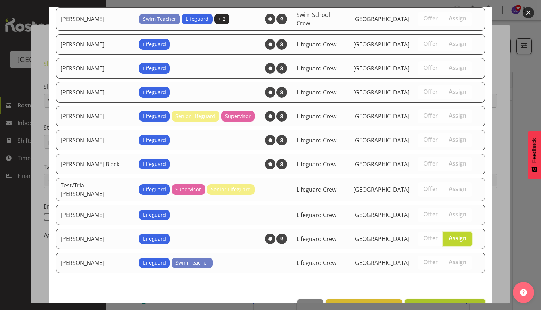
click at [461, 303] on span "Assign Thomas Butson" at bounding box center [444, 307] width 71 height 8
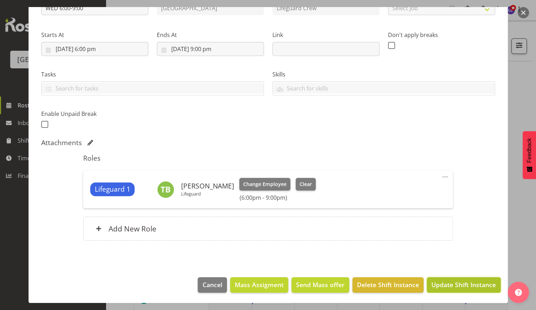
click at [452, 287] on span "Update Shift Instance" at bounding box center [463, 284] width 64 height 9
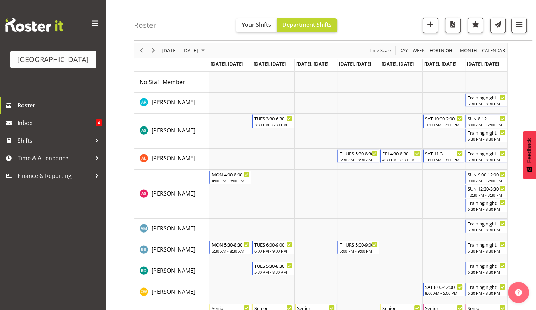
scroll to position [0, 0]
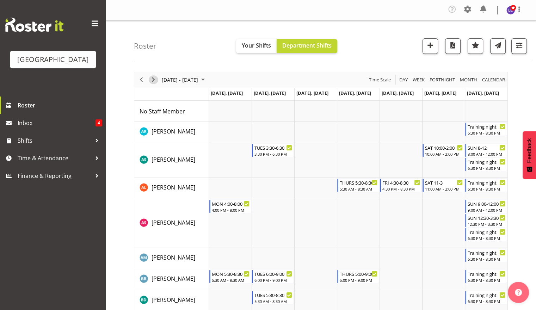
click at [155, 80] on span "Next" at bounding box center [153, 79] width 8 height 9
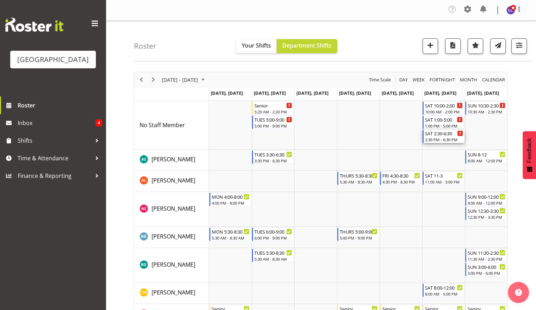
click at [446, 137] on div "2:30 PM - 6:30 PM" at bounding box center [444, 140] width 38 height 6
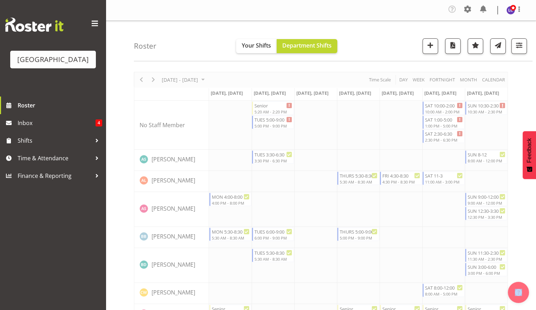
select select "8"
select select "2025"
select select "14"
select select "30"
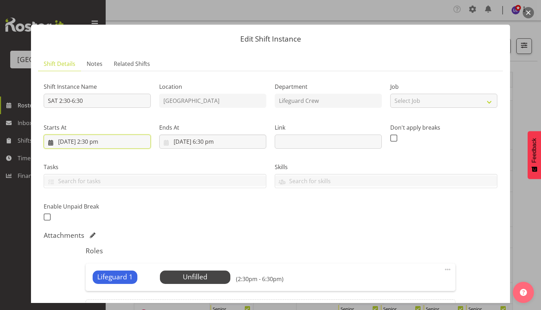
click at [114, 144] on input "20/09/2025, 2:30 pm" at bounding box center [97, 141] width 107 height 14
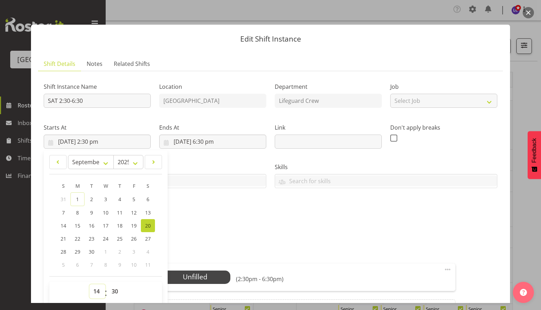
click at [95, 290] on select "00 01 02 03 04 05 06 07 08 09 10 11 12 13 14 15 16 17 18 19 20 21 22 23" at bounding box center [97, 291] width 16 height 14
select select "15"
click at [89, 284] on select "00 01 02 03 04 05 06 07 08 09 10 11 12 13 14 15 16 17 18 19 20 21 22 23" at bounding box center [97, 291] width 16 height 14
type input "20/09/2025, 3:30 pm"
click at [255, 235] on div "Attachments" at bounding box center [270, 235] width 453 height 8
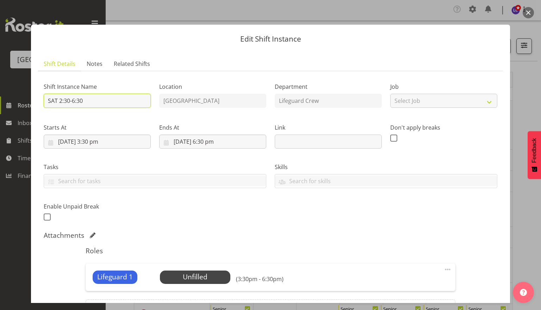
click at [61, 102] on input "SAT 2:30-6:30" at bounding box center [97, 101] width 107 height 14
type input "SAT 3:30-6:30"
click at [189, 283] on span "Select Employee" at bounding box center [195, 276] width 70 height 13
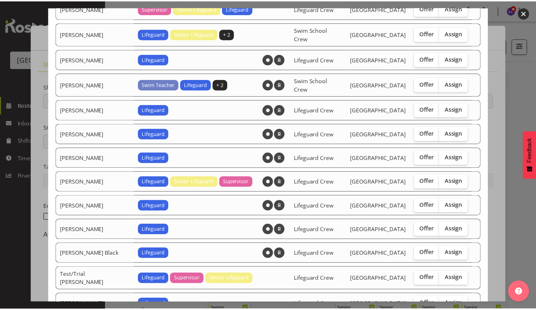
scroll to position [700, 0]
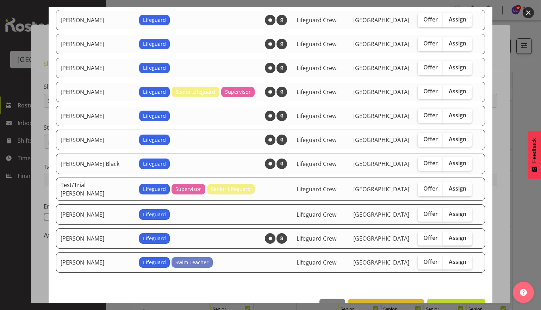
click at [451, 234] on span "Assign" at bounding box center [458, 237] width 18 height 7
click at [447, 236] on input "Assign" at bounding box center [445, 238] width 5 height 5
checkbox input "true"
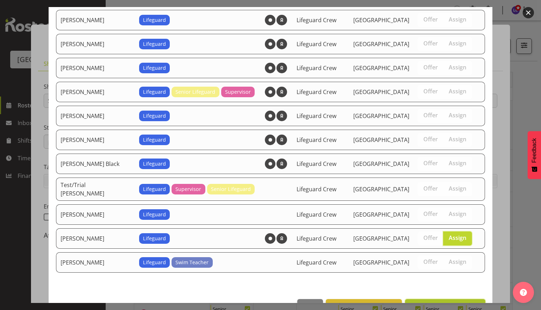
click at [446, 299] on button "Assign Thomas Butson" at bounding box center [445, 306] width 80 height 15
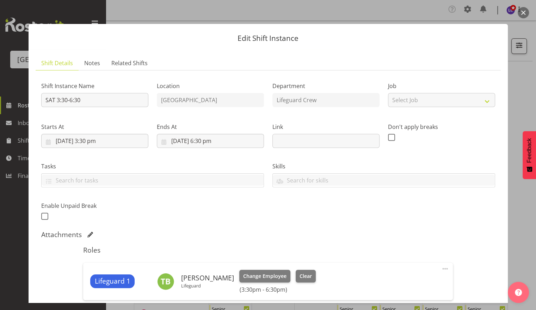
scroll to position [0, 0]
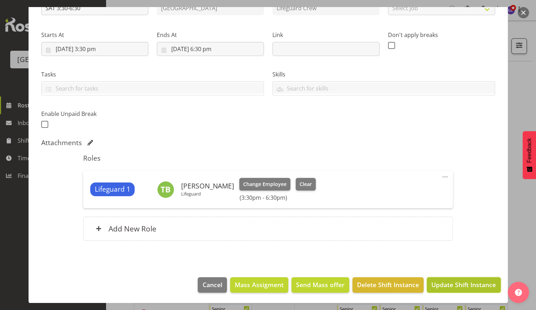
click at [449, 281] on span "Update Shift Instance" at bounding box center [463, 284] width 64 height 9
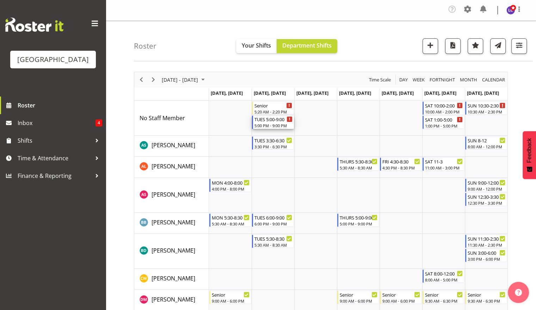
click at [274, 125] on div "5:00 PM - 9:00 PM" at bounding box center [273, 126] width 38 height 6
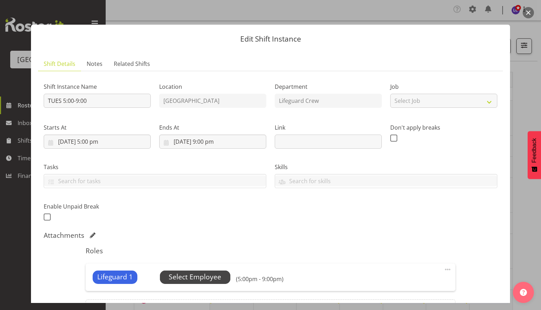
click at [195, 275] on span "Select Employee" at bounding box center [195, 277] width 52 height 10
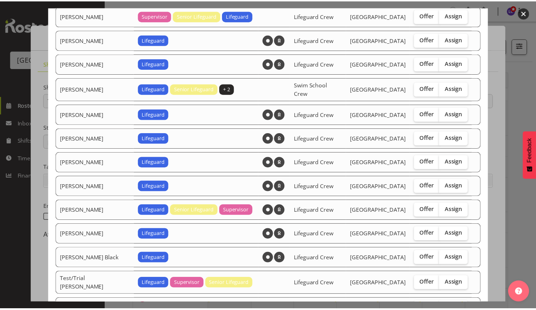
scroll to position [652, 0]
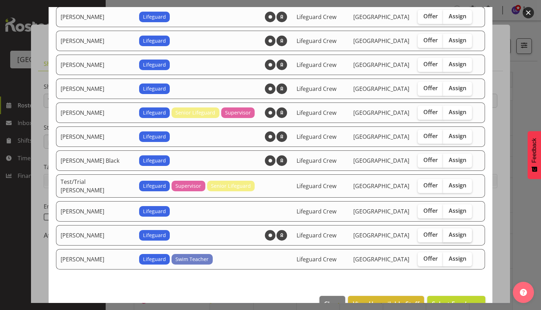
click at [449, 231] on span "Assign" at bounding box center [458, 234] width 18 height 7
click at [446, 232] on input "Assign" at bounding box center [445, 234] width 5 height 5
checkbox input "true"
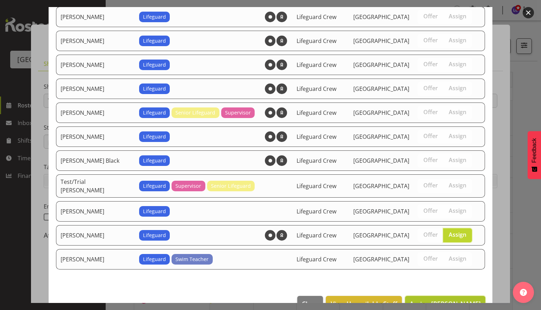
click at [459, 299] on span "Assign Thomas Butson" at bounding box center [444, 303] width 71 height 8
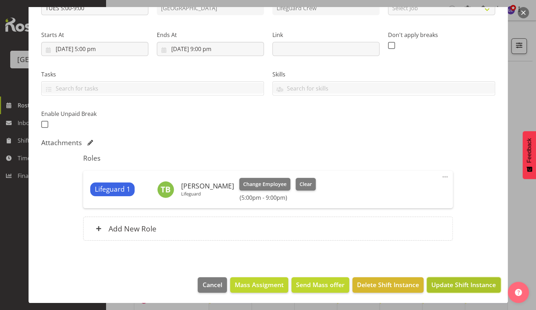
click at [462, 284] on span "Update Shift Instance" at bounding box center [463, 284] width 64 height 9
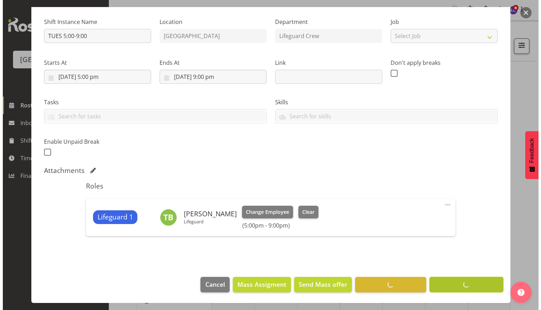
scroll to position [64, 0]
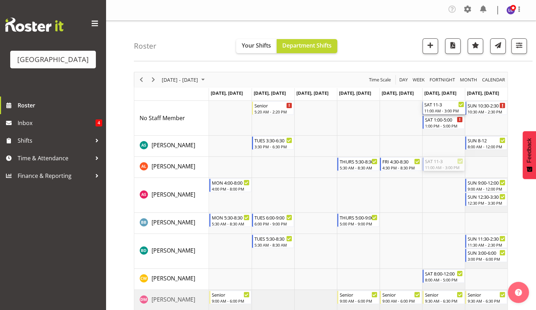
drag, startPoint x: 443, startPoint y: 166, endPoint x: 449, endPoint y: 130, distance: 36.5
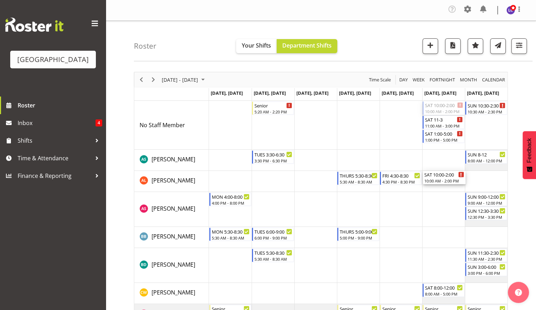
drag, startPoint x: 446, startPoint y: 108, endPoint x: 446, endPoint y: 177, distance: 69.4
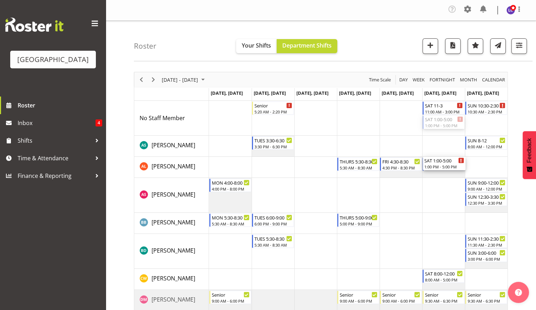
drag, startPoint x: 445, startPoint y: 122, endPoint x: 447, endPoint y: 173, distance: 51.1
drag, startPoint x: 443, startPoint y: 123, endPoint x: 450, endPoint y: 175, distance: 52.2
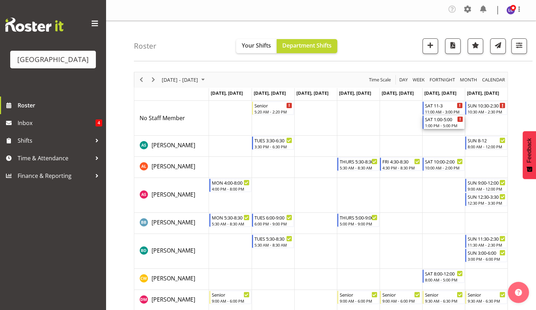
click at [443, 124] on div "1:00 PM - 5:00 PM" at bounding box center [444, 126] width 38 height 6
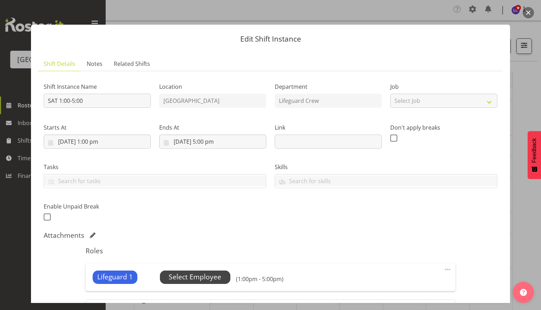
click at [199, 276] on span "Select Employee" at bounding box center [195, 277] width 52 height 10
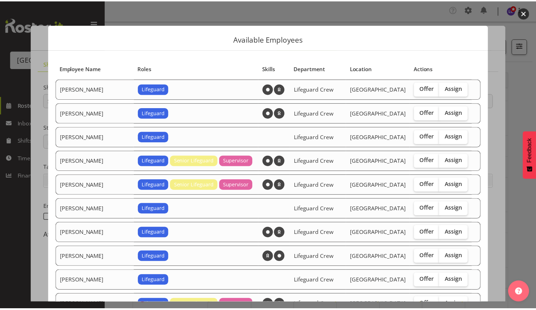
scroll to position [534, 0]
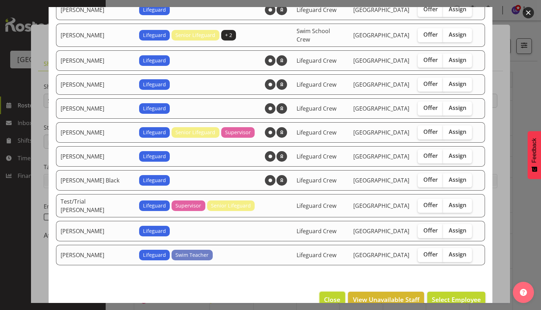
drag, startPoint x: 324, startPoint y: 288, endPoint x: 330, endPoint y: 287, distance: 5.7
click at [327, 295] on span "Close" at bounding box center [332, 299] width 16 height 9
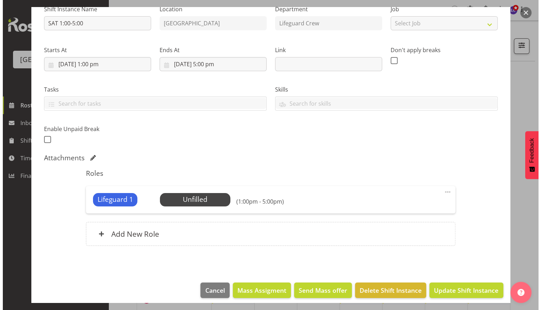
scroll to position [83, 0]
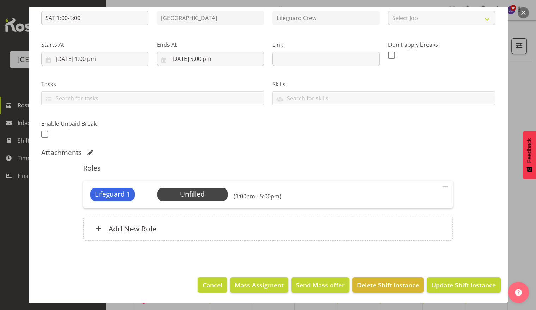
click at [208, 286] on span "Cancel" at bounding box center [212, 284] width 20 height 9
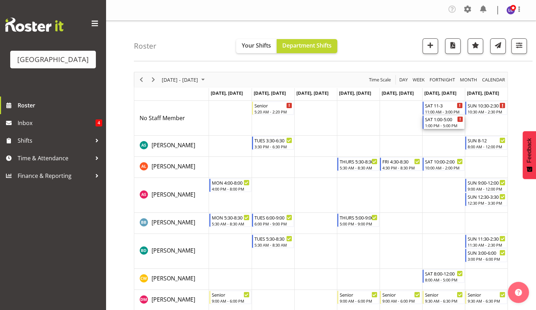
click at [441, 123] on div "SAT 1:00-5:00 1:00 PM - 5:00 PM" at bounding box center [444, 121] width 38 height 13
click at [0, 0] on div at bounding box center [0, 0] width 0 height 0
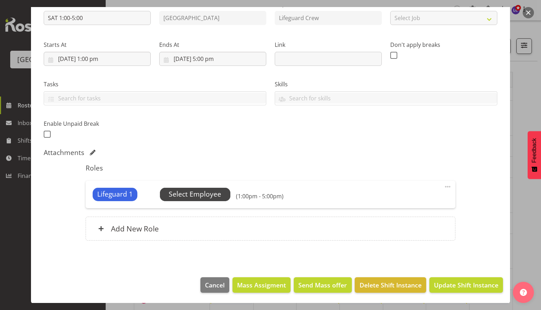
click at [208, 192] on span "Select Employee" at bounding box center [195, 194] width 52 height 10
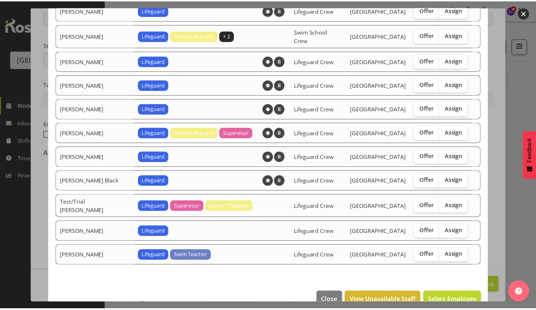
scroll to position [534, 0]
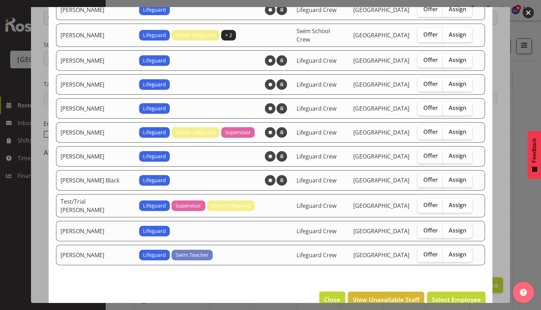
click at [328, 295] on span "Close" at bounding box center [332, 299] width 16 height 9
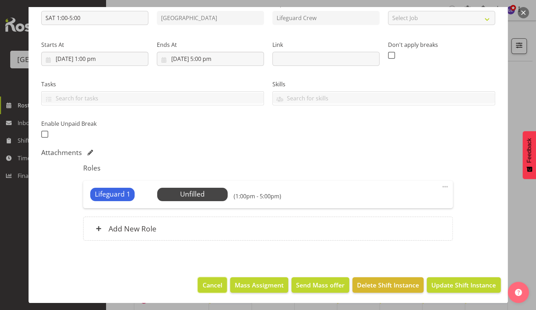
click at [210, 284] on span "Cancel" at bounding box center [212, 284] width 20 height 9
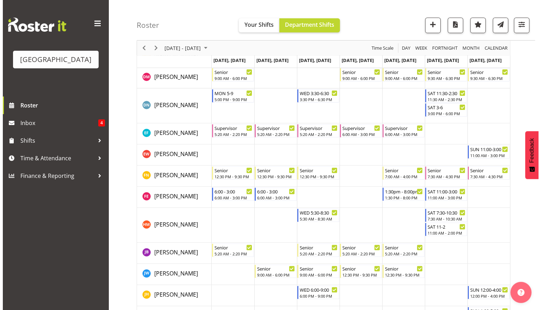
scroll to position [0, 0]
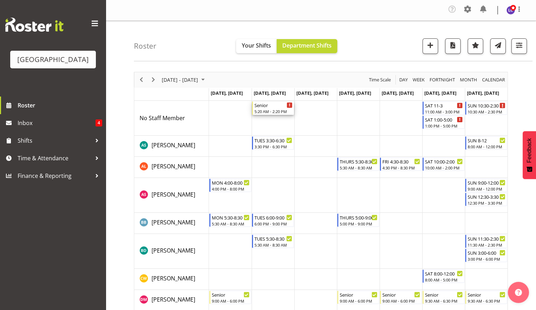
click at [265, 110] on div "5:20 AM - 2:20 PM" at bounding box center [273, 111] width 38 height 6
click at [0, 0] on div at bounding box center [0, 0] width 0 height 0
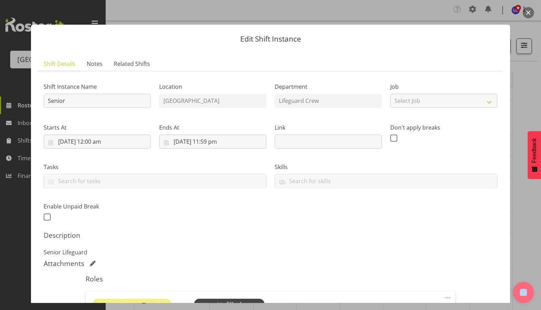
scroll to position [111, 0]
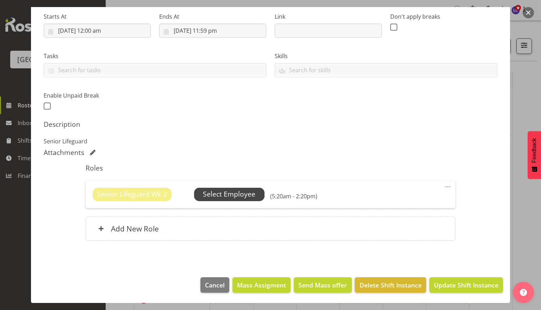
click at [218, 193] on span "Select Employee" at bounding box center [229, 194] width 52 height 10
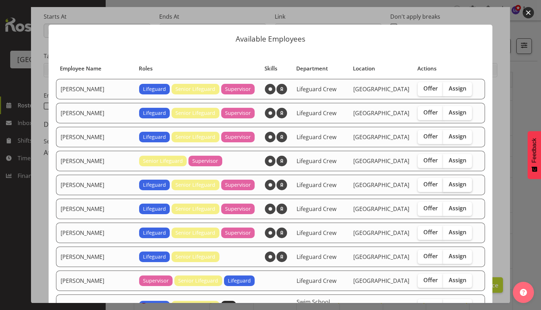
click at [450, 187] on label "Assign" at bounding box center [457, 185] width 29 height 14
click at [447, 187] on input "Assign" at bounding box center [445, 184] width 5 height 5
checkbox input "true"
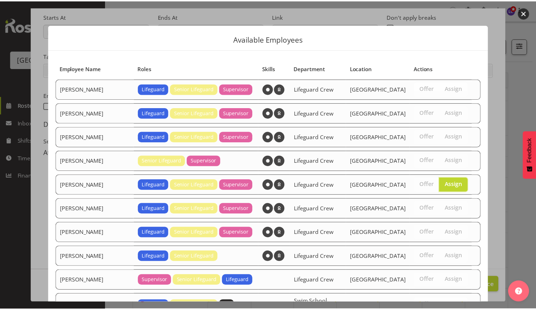
scroll to position [156, 0]
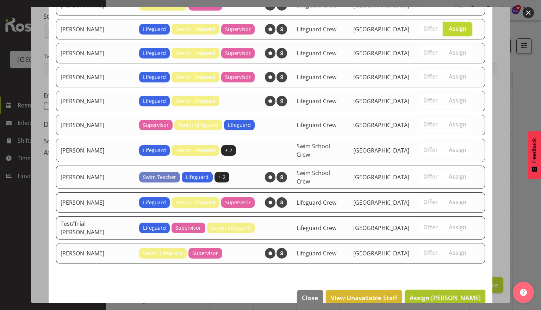
click at [459, 293] on span "Assign Jack Bailey" at bounding box center [444, 297] width 71 height 8
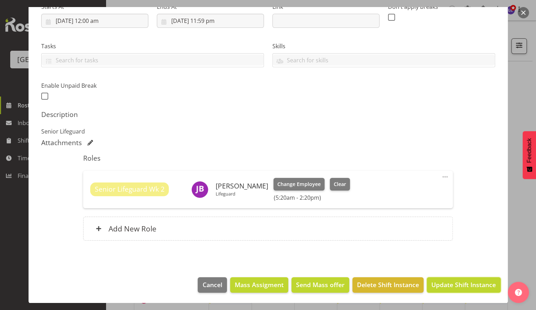
click at [459, 287] on span "Update Shift Instance" at bounding box center [463, 284] width 64 height 9
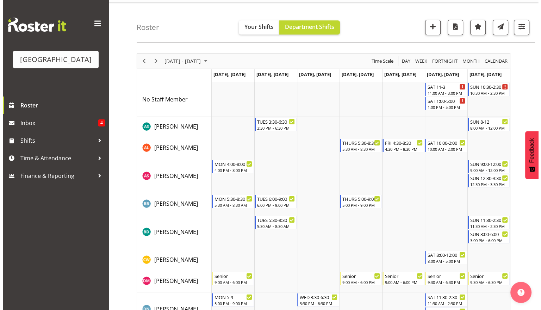
scroll to position [15, 0]
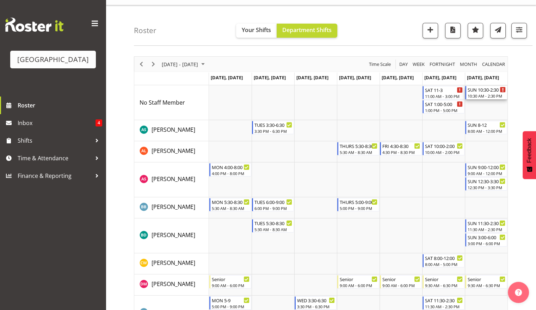
click at [482, 91] on div "SUN 10:30-2:30" at bounding box center [486, 89] width 38 height 7
click at [0, 0] on div at bounding box center [0, 0] width 0 height 0
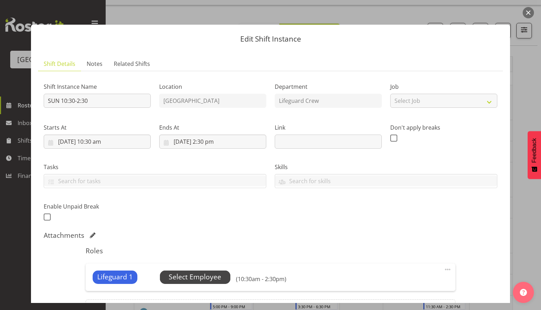
click at [199, 281] on span "Select Employee" at bounding box center [195, 277] width 52 height 10
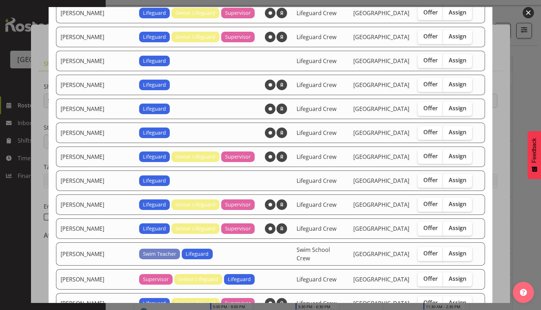
scroll to position [0, 0]
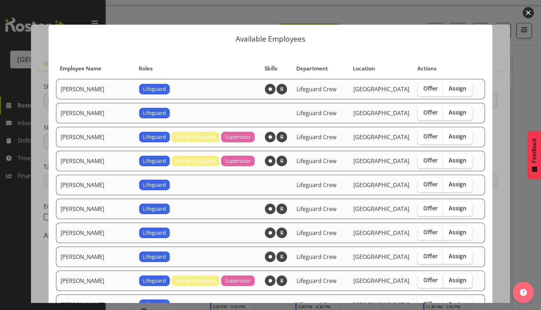
click at [455, 276] on span "Assign" at bounding box center [458, 279] width 18 height 7
click at [447, 278] on input "Assign" at bounding box center [445, 280] width 5 height 5
checkbox input "true"
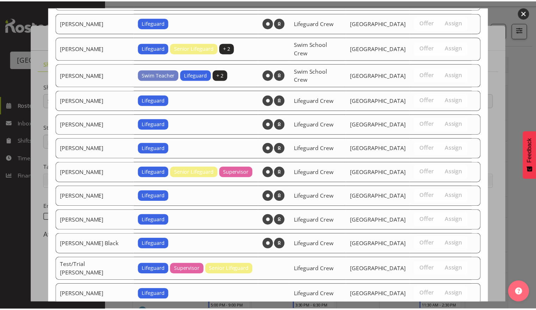
scroll to position [582, 0]
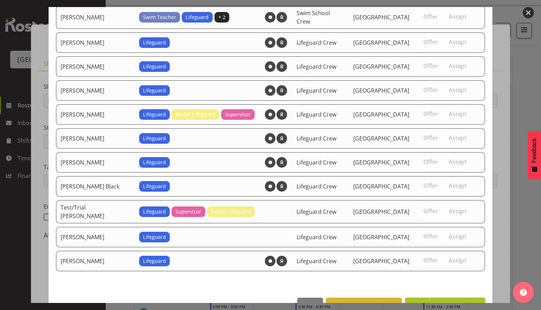
click at [449, 301] on span "Assign Finn Edwards" at bounding box center [444, 305] width 71 height 8
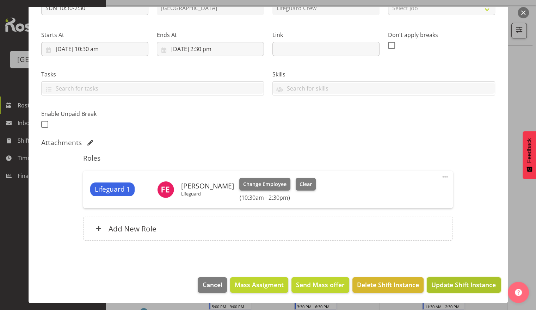
click at [452, 288] on span "Update Shift Instance" at bounding box center [463, 284] width 64 height 9
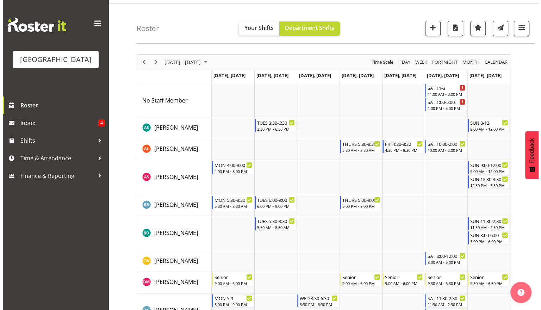
scroll to position [21, 0]
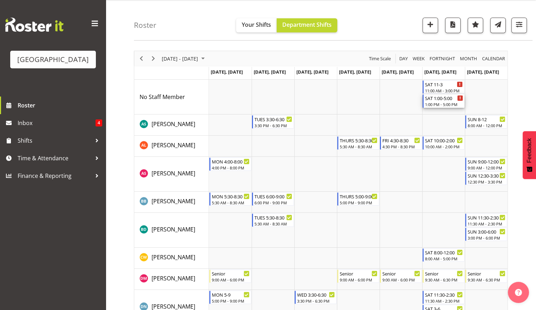
click at [444, 104] on div "1:00 PM - 5:00 PM" at bounding box center [444, 104] width 38 height 6
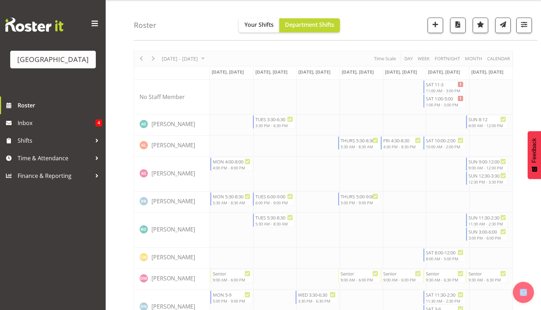
select select "8"
select select "2025"
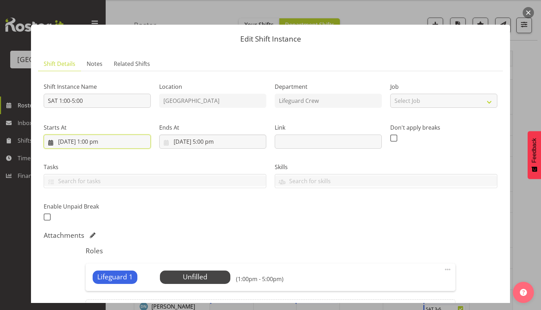
click at [87, 146] on input "20/09/2025, 1:00 pm" at bounding box center [97, 141] width 107 height 14
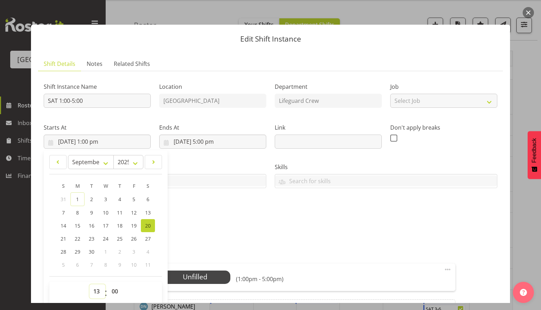
click at [97, 293] on select "00 01 02 03 04 05 06 07 08 09 10 11 12 13 14 15 16 17 18 19 20 21 22 23" at bounding box center [97, 291] width 16 height 14
select select "14"
click at [89, 284] on select "00 01 02 03 04 05 06 07 08 09 10 11 12 13 14 15 16 17 18 19 20 21 22 23" at bounding box center [97, 291] width 16 height 14
type input "20/09/2025, 2:00 pm"
click at [111, 292] on select "00 01 02 03 04 05 06 07 08 09 10 11 12 13 14 15 16 17 18 19 20 21 22 23 24 25 2…" at bounding box center [116, 291] width 16 height 14
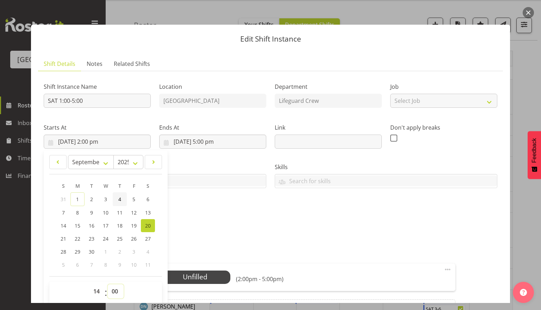
select select "30"
click at [108, 284] on select "00 01 02 03 04 05 06 07 08 09 10 11 12 13 14 15 16 17 18 19 20 21 22 23 24 25 2…" at bounding box center [116, 291] width 16 height 14
type input "20/09/2025, 2:30 pm"
click at [256, 215] on div "Shift Instance Name SAT 1:00-5:00 Location Splash Palace Department Lifeguard C…" at bounding box center [270, 150] width 462 height 154
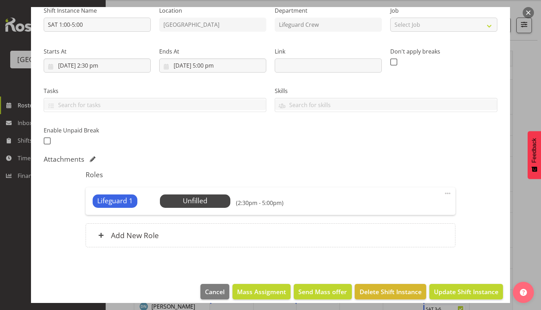
scroll to position [83, 0]
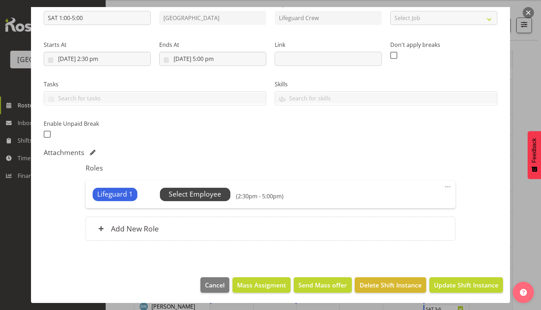
click at [211, 197] on span "Select Employee" at bounding box center [195, 194] width 52 height 10
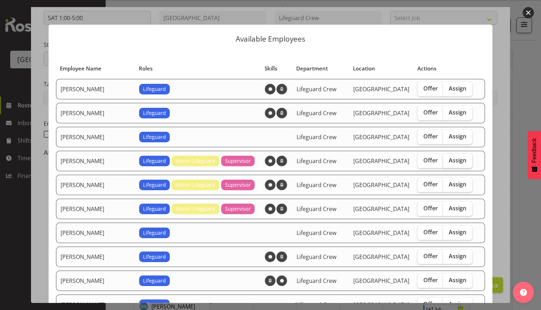
click at [454, 158] on span "Assign" at bounding box center [458, 160] width 18 height 7
click at [447, 158] on input "Assign" at bounding box center [445, 160] width 5 height 5
checkbox input "true"
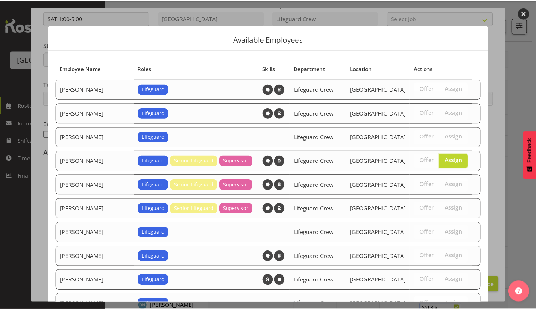
scroll to position [629, 0]
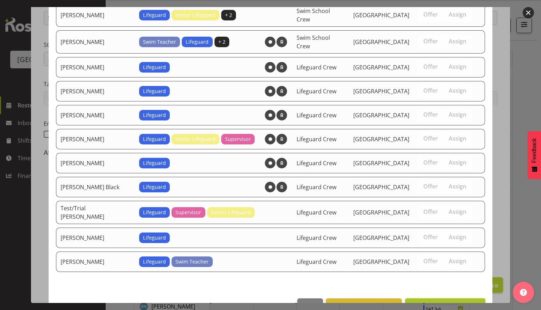
click at [458, 302] on span "Assign Alex Laverty" at bounding box center [444, 306] width 71 height 8
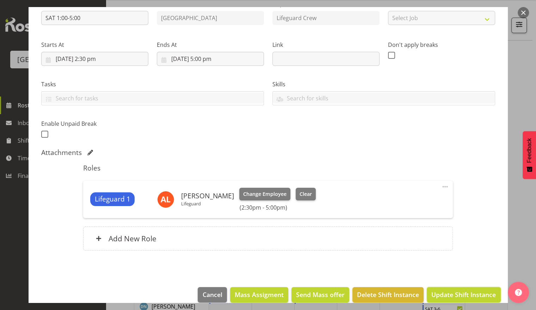
click at [469, 294] on span "Update Shift Instance" at bounding box center [463, 294] width 64 height 9
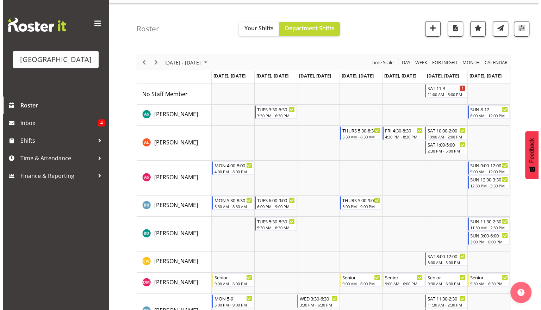
scroll to position [9, 0]
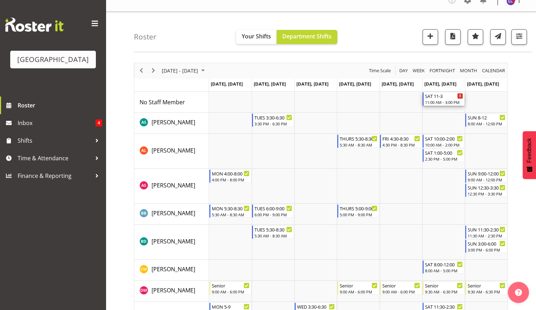
click at [439, 100] on div "11:00 AM - 3:00 PM" at bounding box center [444, 102] width 38 height 6
click at [0, 0] on div at bounding box center [0, 0] width 0 height 0
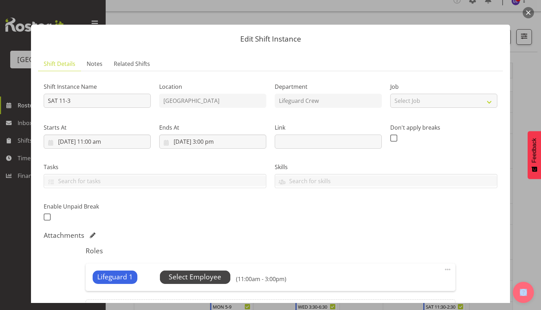
click at [184, 277] on span "Select Employee" at bounding box center [195, 277] width 52 height 10
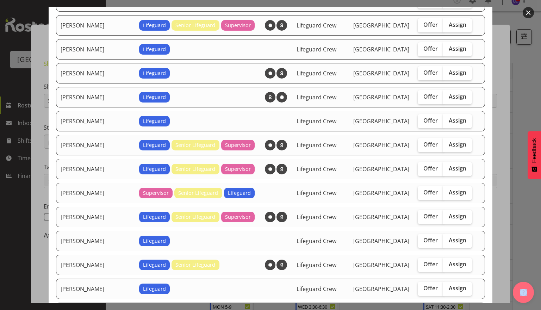
scroll to position [161, 0]
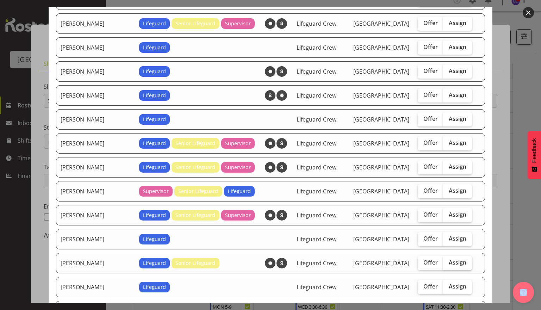
click at [447, 263] on label "Assign" at bounding box center [457, 263] width 29 height 14
click at [447, 263] on input "Assign" at bounding box center [445, 262] width 5 height 5
checkbox input "true"
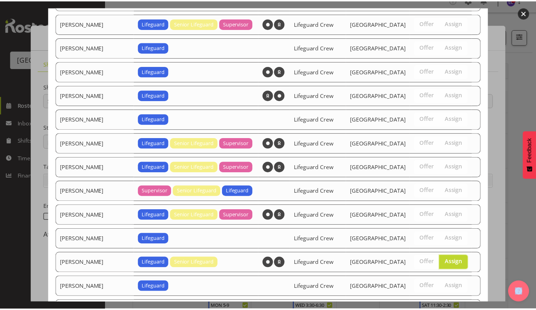
scroll to position [511, 0]
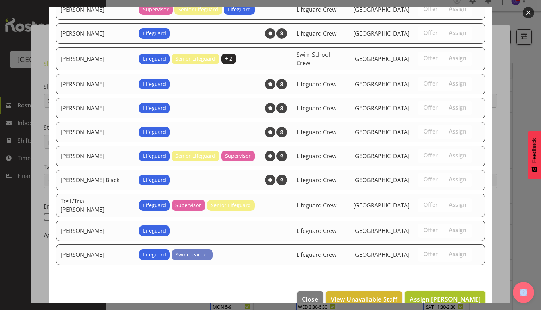
click at [452, 295] on span "Assign Joshua Keen" at bounding box center [444, 299] width 71 height 8
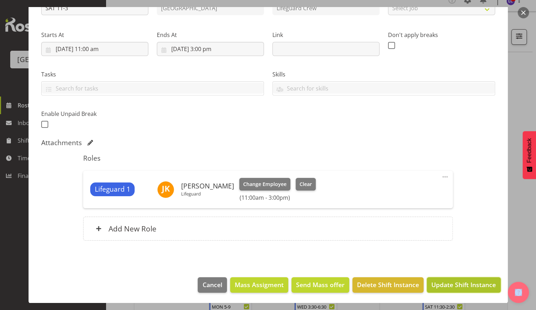
click at [462, 283] on span "Update Shift Instance" at bounding box center [463, 284] width 64 height 9
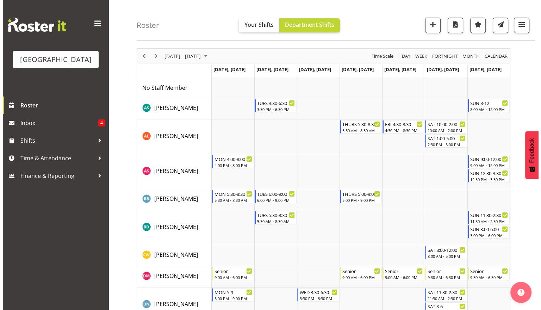
scroll to position [0, 0]
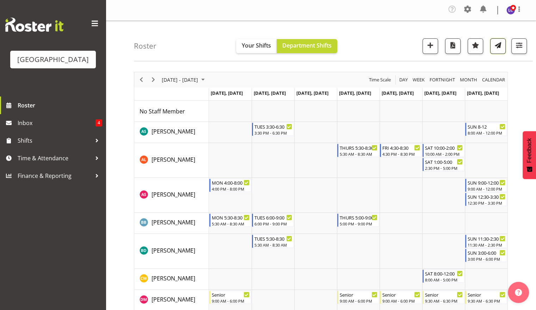
click at [497, 45] on span "button" at bounding box center [497, 44] width 9 height 9
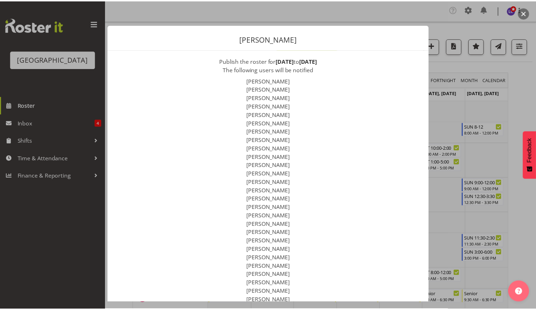
scroll to position [84, 0]
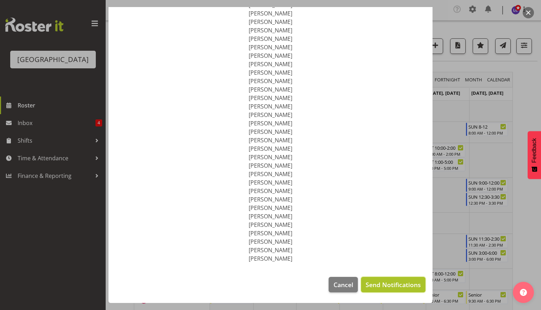
click at [397, 284] on span "Send Notifications" at bounding box center [392, 284] width 55 height 9
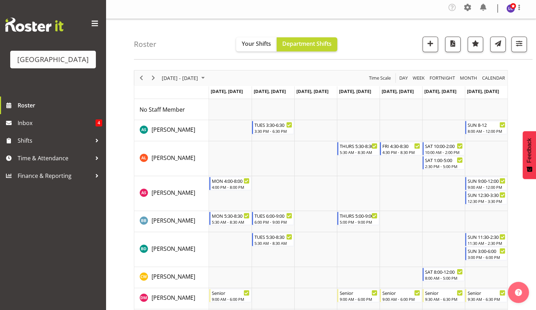
scroll to position [0, 0]
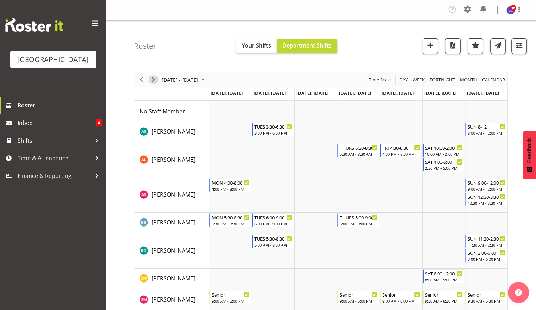
click at [150, 78] on span "Next" at bounding box center [153, 79] width 8 height 9
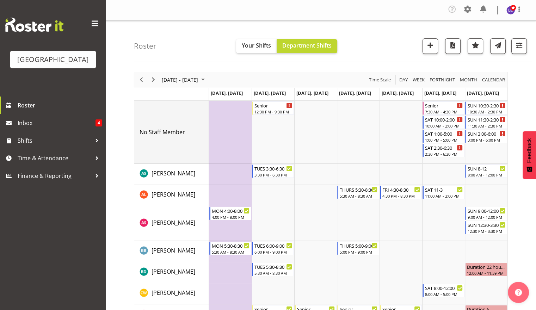
click at [168, 109] on td "No Staff Member" at bounding box center [171, 132] width 75 height 63
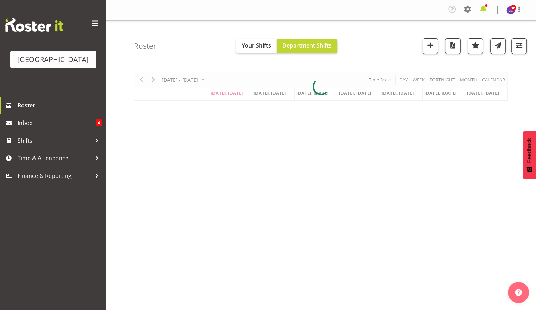
click at [482, 10] on span at bounding box center [482, 9] width 11 height 11
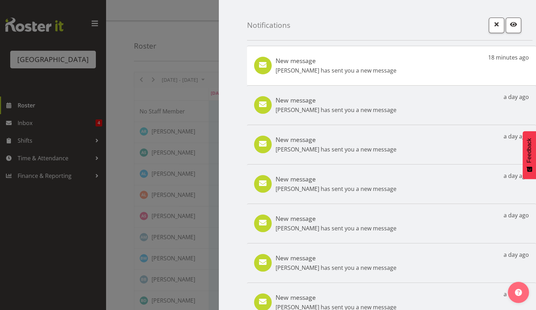
click at [348, 62] on h5 "New message" at bounding box center [335, 61] width 121 height 8
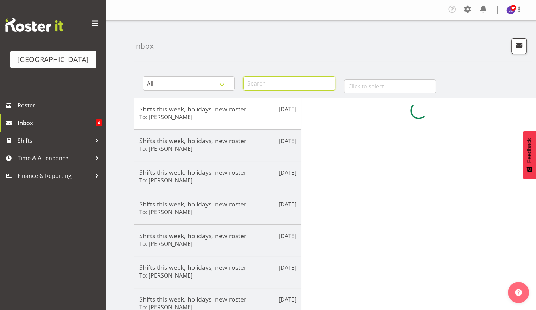
click at [315, 84] on input "text" at bounding box center [289, 83] width 92 height 14
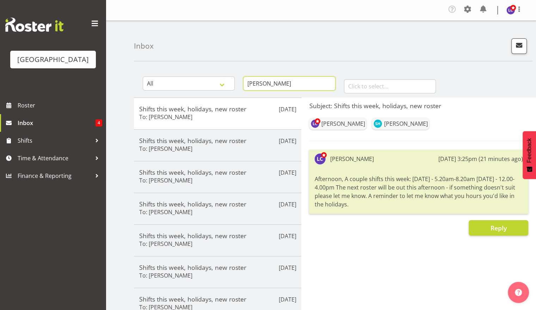
type input "[PERSON_NAME]"
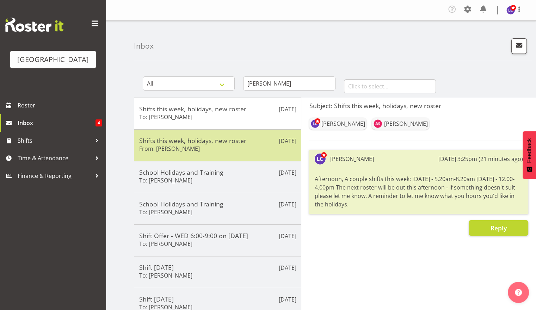
click at [195, 141] on h5 "Shifts this week, holidays, new roster" at bounding box center [217, 141] width 157 height 8
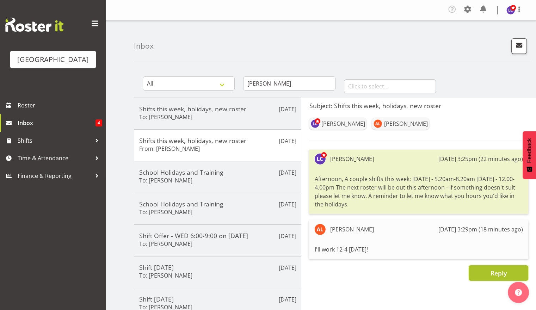
click at [501, 270] on span "Reply" at bounding box center [498, 273] width 16 height 8
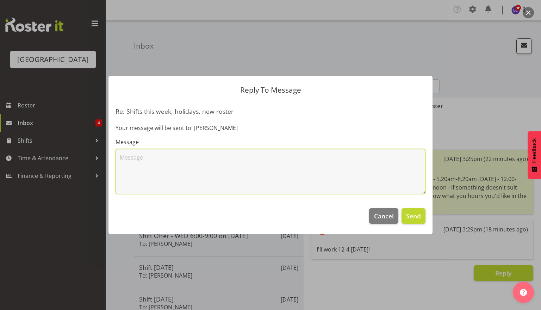
click at [272, 154] on textarea at bounding box center [270, 171] width 310 height 45
type textarea "Legend thank you!"
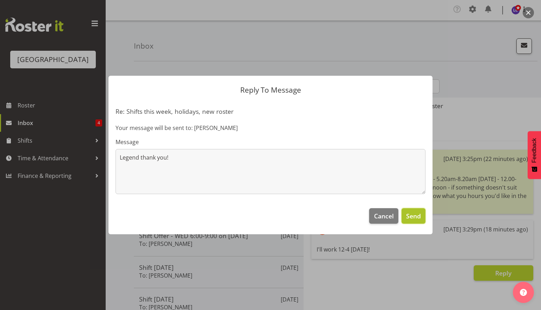
click at [413, 216] on span "Send" at bounding box center [413, 215] width 15 height 9
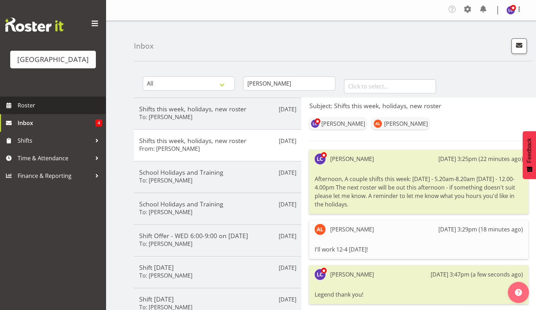
click at [35, 106] on span "Roster" at bounding box center [60, 105] width 84 height 11
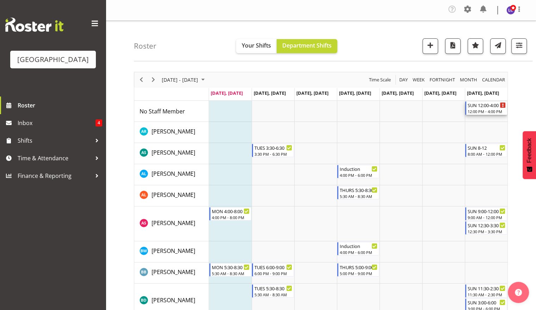
click at [489, 104] on div "SUN 12:00-4:00" at bounding box center [486, 104] width 38 height 7
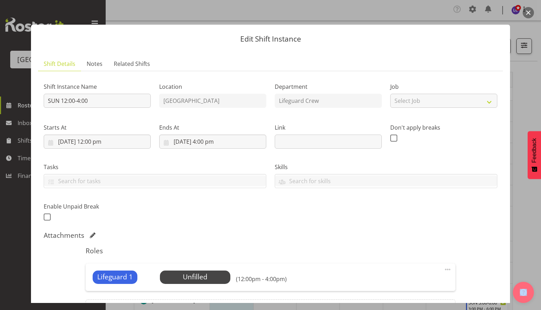
click at [526, 12] on button "button" at bounding box center [527, 12] width 11 height 11
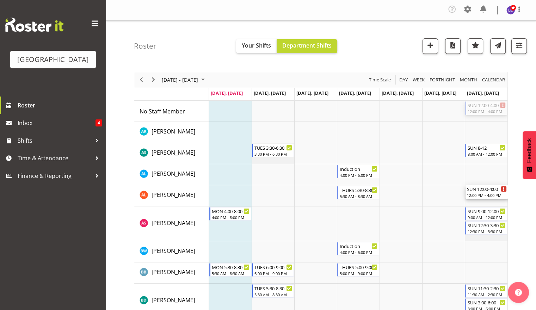
drag, startPoint x: 489, startPoint y: 109, endPoint x: 490, endPoint y: 190, distance: 81.0
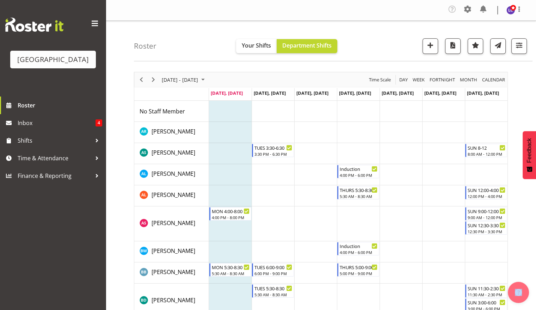
click at [151, 82] on span "Next" at bounding box center [153, 79] width 8 height 9
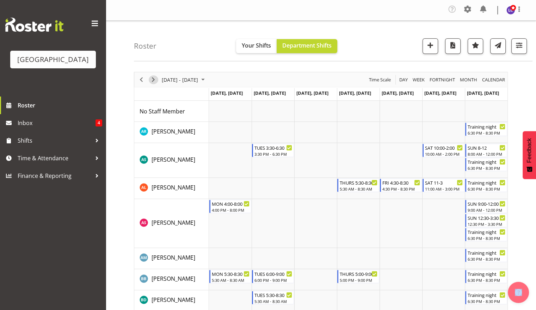
click at [152, 82] on span "Next" at bounding box center [153, 79] width 8 height 9
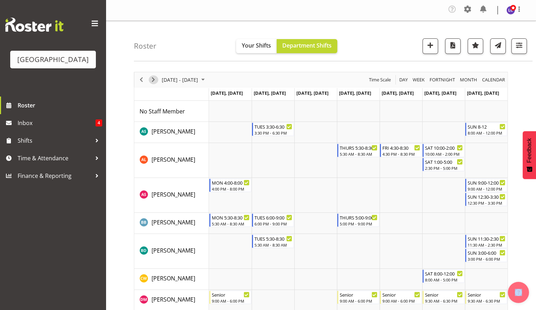
click at [155, 80] on span "Next" at bounding box center [153, 79] width 8 height 9
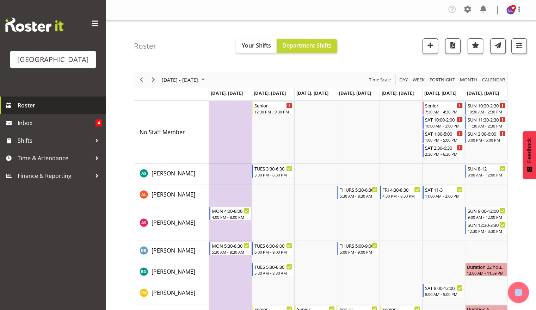
click at [54, 100] on link "Roster" at bounding box center [53, 105] width 106 height 18
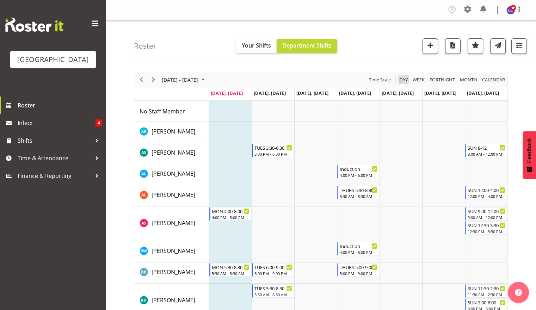
click at [400, 80] on span "Day" at bounding box center [403, 79] width 10 height 9
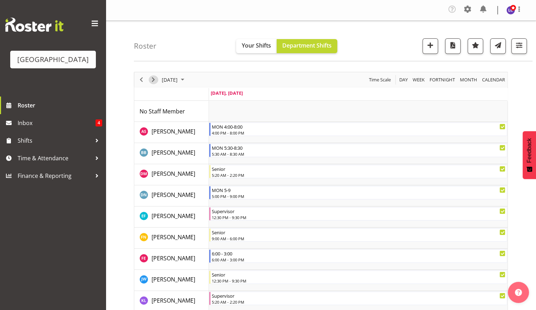
click at [153, 80] on span "Next" at bounding box center [153, 79] width 8 height 9
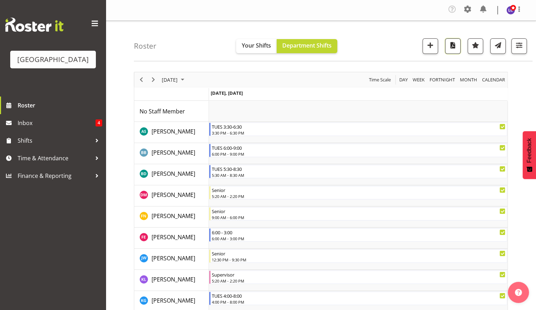
click at [451, 45] on span "button" at bounding box center [452, 44] width 9 height 9
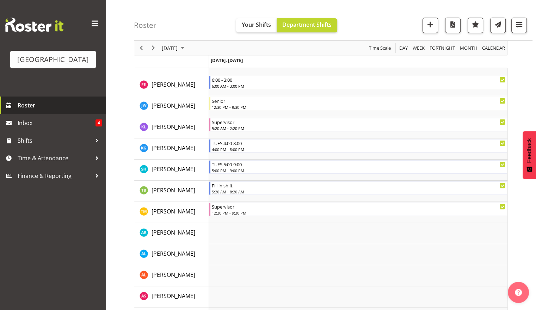
click at [48, 108] on span "Roster" at bounding box center [60, 105] width 84 height 11
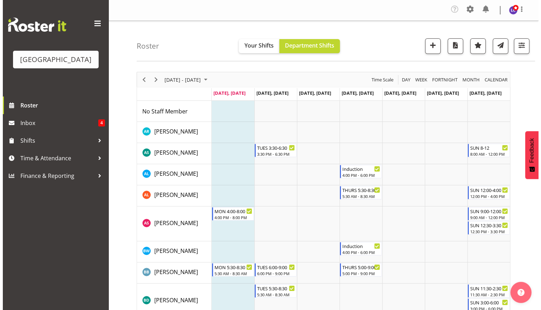
scroll to position [152, 0]
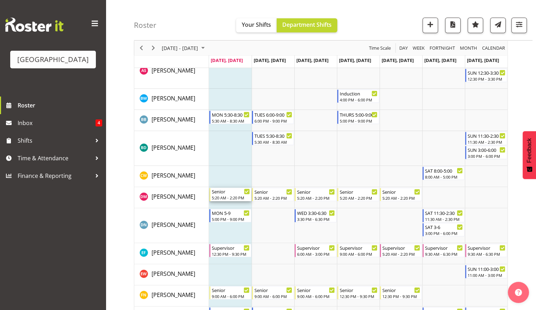
click at [232, 192] on div "Senior" at bounding box center [231, 191] width 38 height 7
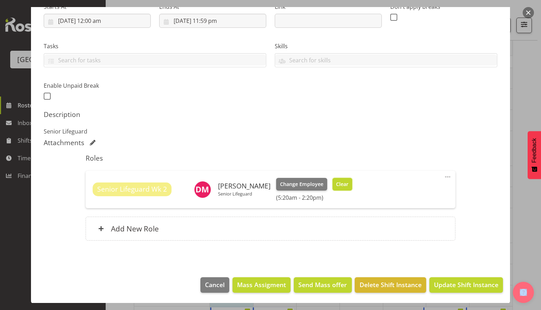
click at [348, 184] on span "Clear" at bounding box center [342, 184] width 12 height 8
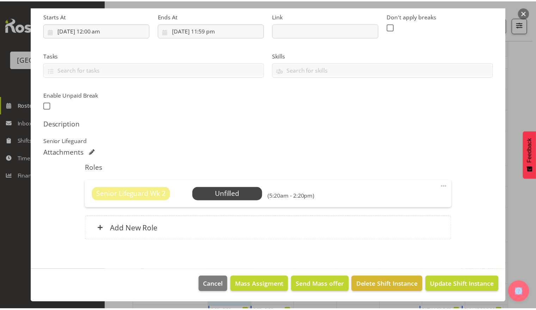
scroll to position [111, 0]
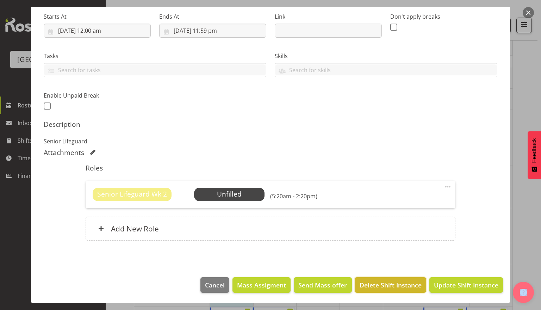
click at [386, 284] on span "Delete Shift Instance" at bounding box center [390, 284] width 62 height 9
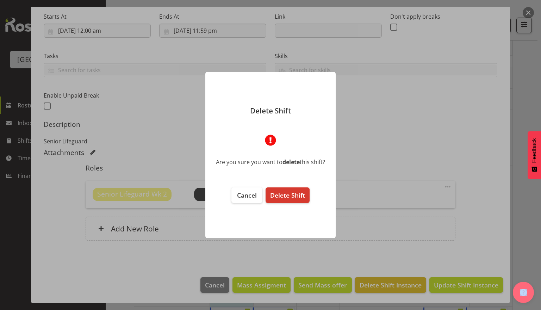
drag, startPoint x: 297, startPoint y: 195, endPoint x: 307, endPoint y: 221, distance: 27.9
click at [297, 195] on span "Delete Shift" at bounding box center [287, 195] width 35 height 8
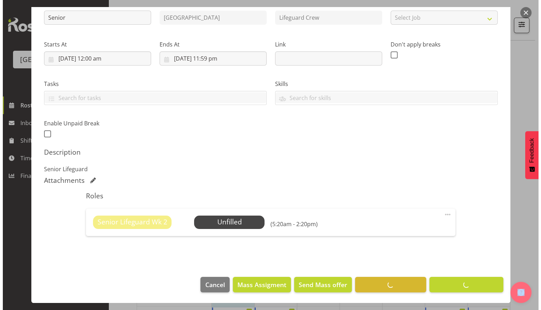
scroll to position [83, 0]
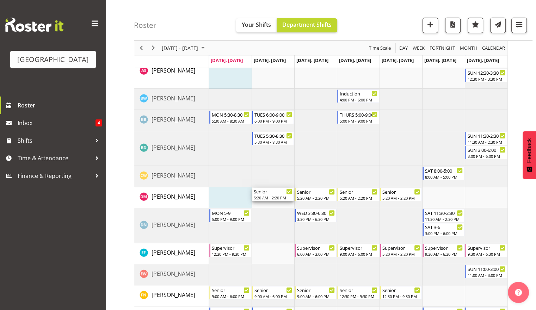
click at [269, 193] on div "Senior" at bounding box center [273, 191] width 38 height 7
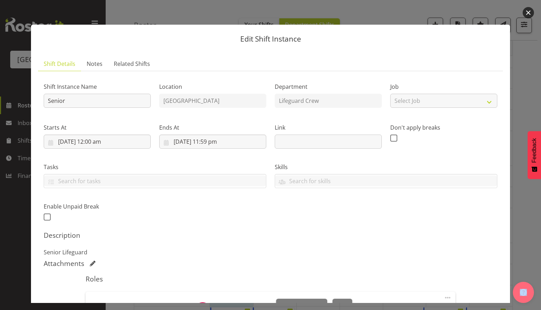
scroll to position [121, 0]
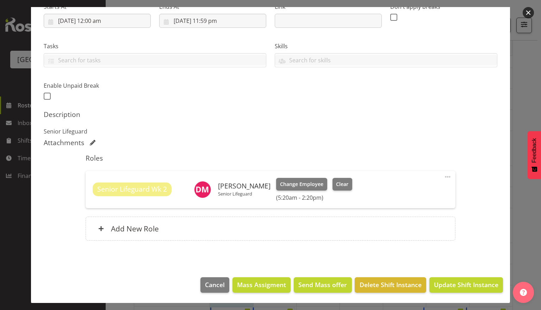
click at [460, 293] on footer "Cancel Mass Assigment Send Mass offer Delete Shift Instance Update Shift Instan…" at bounding box center [270, 286] width 479 height 33
click at [362, 288] on span "Delete Shift Instance" at bounding box center [390, 284] width 62 height 9
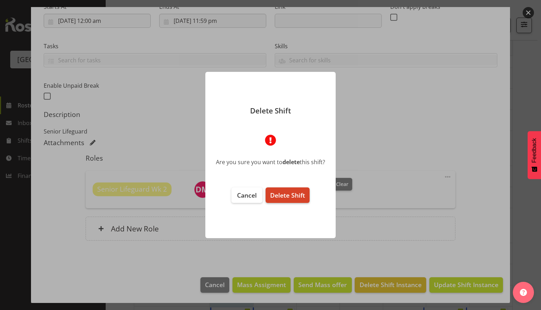
click at [303, 198] on span "Delete Shift" at bounding box center [287, 195] width 35 height 8
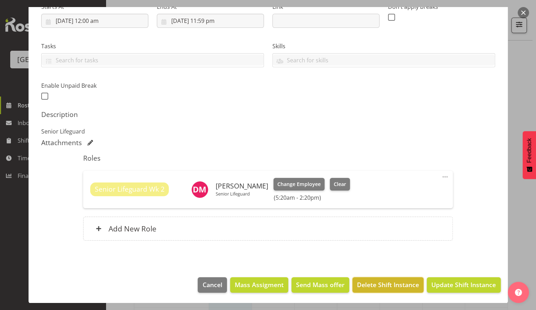
click at [403, 284] on span "Delete Shift Instance" at bounding box center [388, 284] width 62 height 9
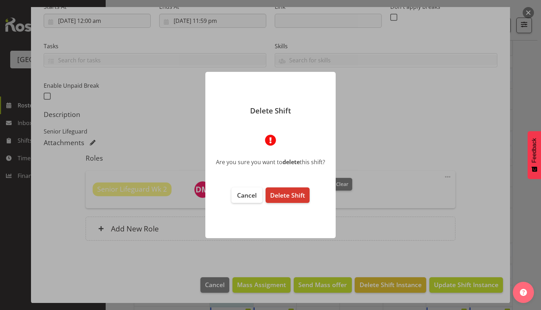
click at [293, 206] on footer "Cancel Delete Shift" at bounding box center [270, 209] width 130 height 58
click at [293, 197] on span "Delete Shift" at bounding box center [287, 195] width 35 height 8
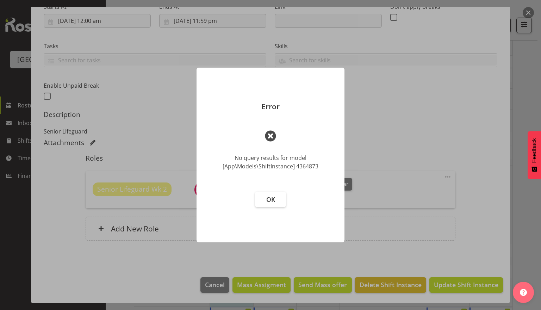
click at [286, 197] on footer "OK" at bounding box center [270, 213] width 148 height 58
drag, startPoint x: 270, startPoint y: 200, endPoint x: 414, endPoint y: 250, distance: 152.1
click at [272, 200] on span "OK" at bounding box center [270, 199] width 9 height 8
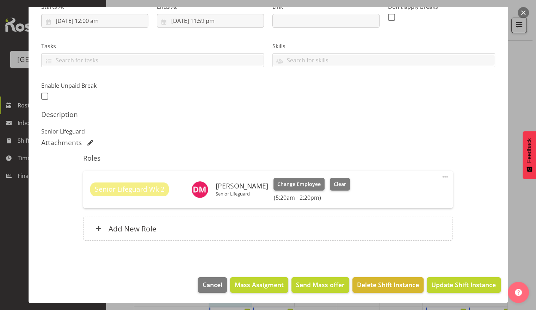
click at [521, 17] on button "button" at bounding box center [522, 12] width 11 height 11
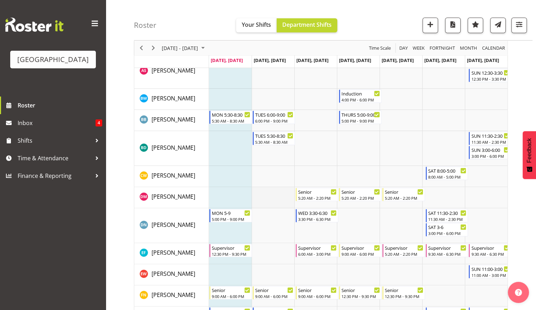
scroll to position [0, 0]
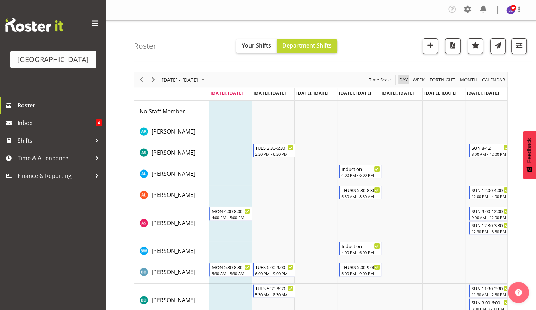
click at [406, 79] on span "Day" at bounding box center [403, 79] width 10 height 9
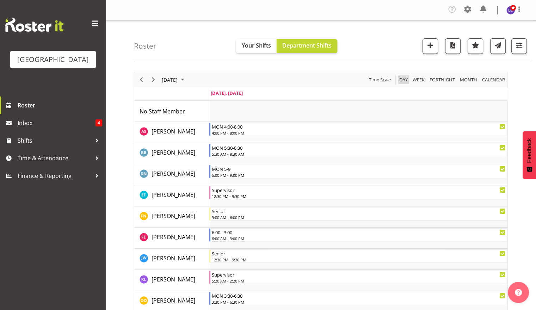
click at [404, 77] on span "Day" at bounding box center [403, 79] width 10 height 9
drag, startPoint x: 453, startPoint y: 42, endPoint x: 453, endPoint y: 47, distance: 4.9
click at [453, 43] on span "button" at bounding box center [452, 44] width 9 height 9
click at [151, 75] on div "Timeline Day of September 1, 2025" at bounding box center [153, 79] width 12 height 15
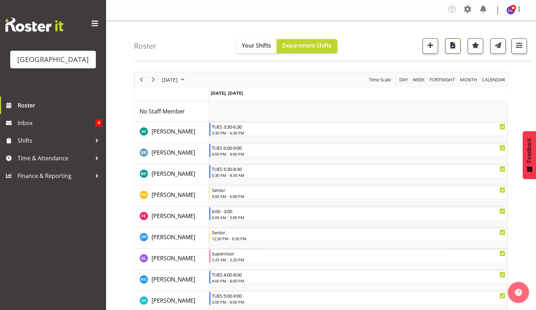
click at [453, 49] on span "button" at bounding box center [452, 44] width 9 height 9
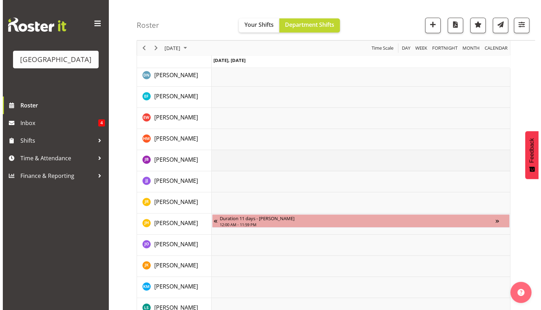
scroll to position [610, 0]
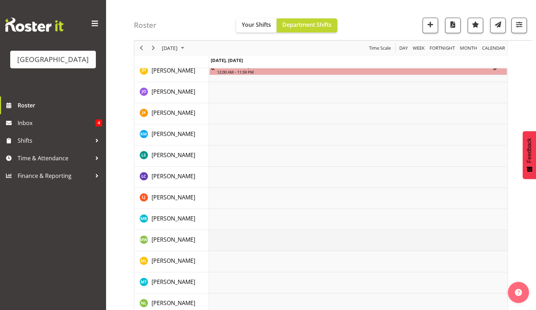
click at [252, 245] on td "Timeline Day of September 2, 2025" at bounding box center [358, 240] width 298 height 21
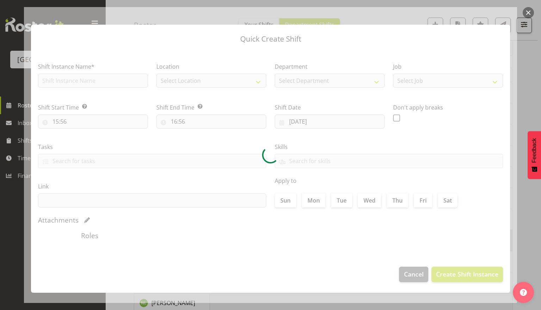
type input "02/09/2025"
checkbox input "true"
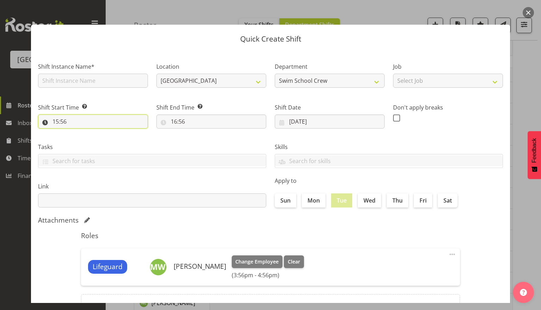
click at [108, 124] on input "15:56" at bounding box center [93, 121] width 110 height 14
click at [87, 142] on select "00 01 02 03 04 05 06 07 08 09 10 11 12 13 14 15 16 17 18 19 20 21 22 23" at bounding box center [86, 140] width 16 height 14
select select "9"
click at [78, 133] on select "00 01 02 03 04 05 06 07 08 09 10 11 12 13 14 15 16 17 18 19 20 21 22 23" at bounding box center [86, 140] width 16 height 14
type input "09:56"
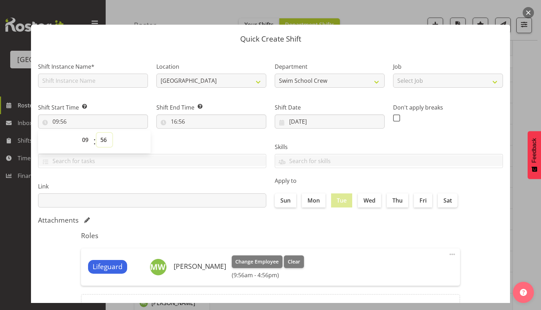
click at [104, 139] on select "00 01 02 03 04 05 06 07 08 09 10 11 12 13 14 15 16 17 18 19 20 21 22 23 24 25 2…" at bounding box center [104, 140] width 16 height 14
select select "0"
click at [96, 133] on select "00 01 02 03 04 05 06 07 08 09 10 11 12 13 14 15 16 17 18 19 20 21 22 23 24 25 2…" at bounding box center [104, 140] width 16 height 14
type input "09:00"
click at [172, 121] on input "16:56" at bounding box center [211, 121] width 110 height 14
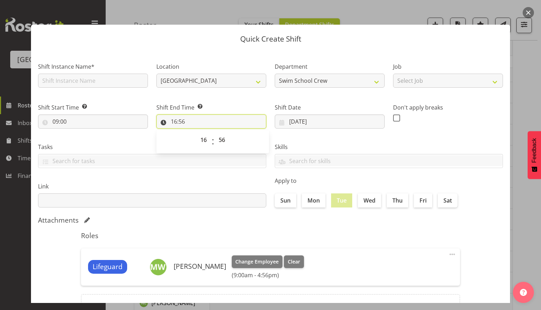
click at [172, 121] on input "16:56" at bounding box center [211, 121] width 110 height 14
drag, startPoint x: 172, startPoint y: 121, endPoint x: 204, endPoint y: 139, distance: 36.9
click at [202, 138] on select "00 01 02 03 04 05 06 07 08 09 10 11 12 13 14 15 16 17 18 19 20 21 22 23" at bounding box center [204, 140] width 16 height 14
select select "14"
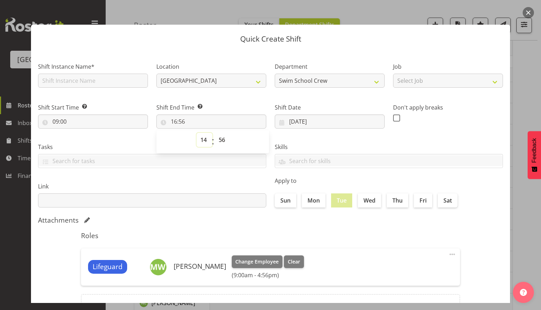
click at [196, 133] on select "00 01 02 03 04 05 06 07 08 09 10 11 12 13 14 15 16 17 18 19 20 21 22 23" at bounding box center [204, 140] width 16 height 14
type input "14:56"
click at [221, 143] on select "00 01 02 03 04 05 06 07 08 09 10 11 12 13 14 15 16 17 18 19 20 21 22 23 24 25 2…" at bounding box center [223, 140] width 16 height 14
select select "30"
click at [215, 133] on select "00 01 02 03 04 05 06 07 08 09 10 11 12 13 14 15 16 17 18 19 20 21 22 23 24 25 2…" at bounding box center [223, 140] width 16 height 14
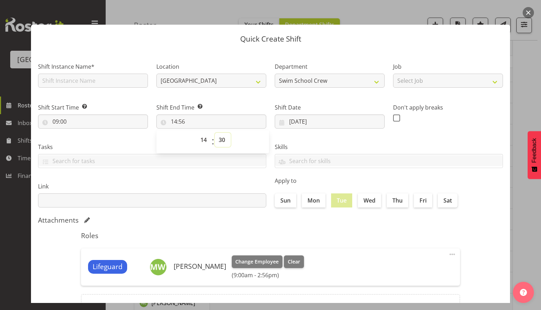
type input "14:30"
click at [279, 229] on div "Roles Lifeguard Madison Wills Change Employee Clear (9:00am - 2:30pm) Edit Dele…" at bounding box center [270, 276] width 387 height 99
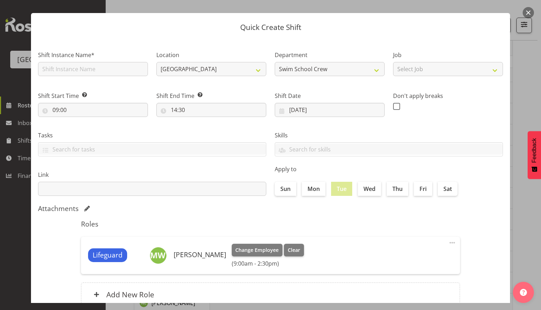
scroll to position [0, 0]
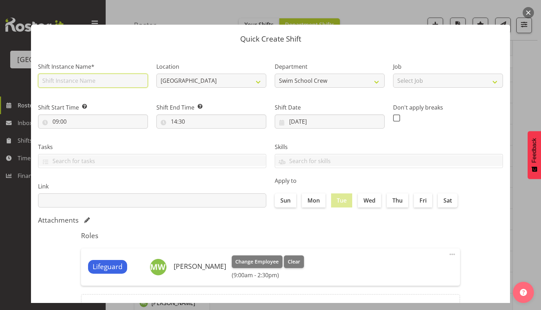
click at [46, 77] on input "text" at bounding box center [93, 81] width 110 height 14
type input "Fill in shift"
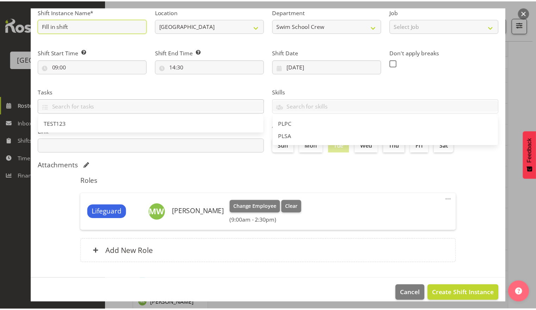
scroll to position [63, 0]
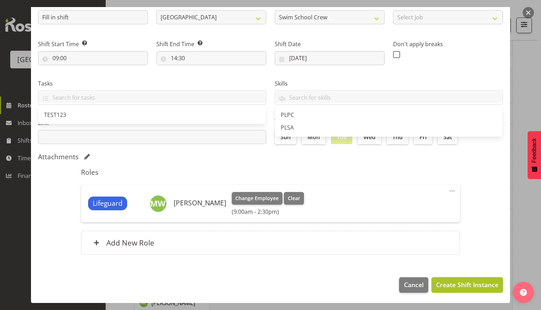
click at [466, 286] on span "Create Shift Instance" at bounding box center [467, 284] width 62 height 9
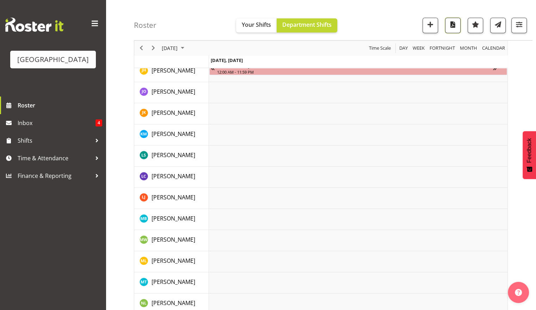
click at [459, 26] on button "button" at bounding box center [452, 25] width 15 height 15
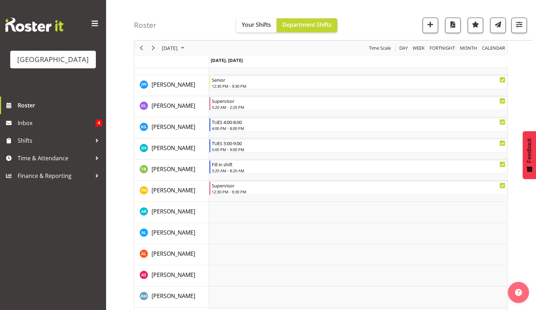
scroll to position [0, 0]
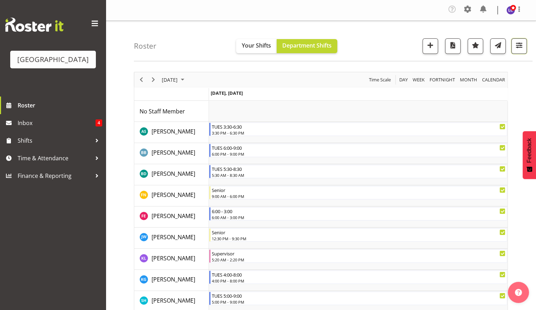
click at [522, 48] on span "button" at bounding box center [518, 44] width 9 height 9
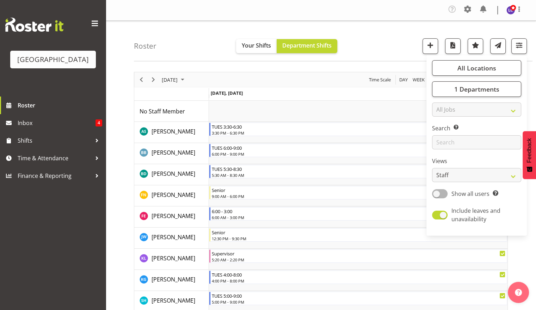
click at [482, 25] on div "Roster Your Shifts Department Shifts All Locations Clear Splash Palace Select A…" at bounding box center [333, 41] width 398 height 40
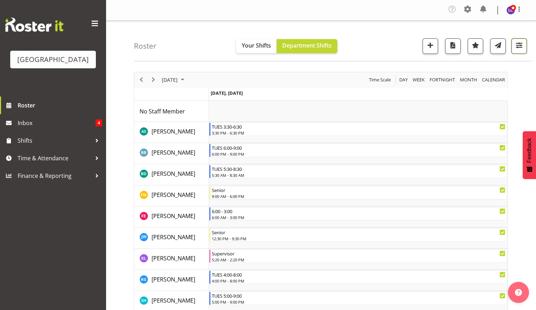
click at [523, 43] on span "button" at bounding box center [518, 44] width 9 height 9
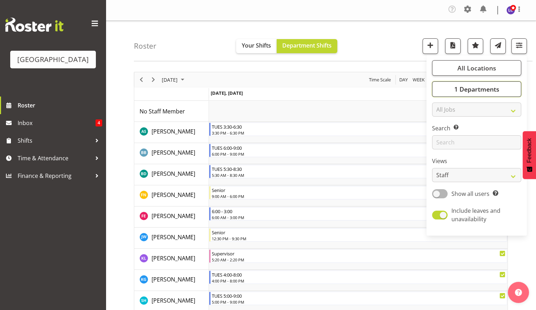
click at [483, 89] on span "1 Departments" at bounding box center [475, 89] width 45 height 8
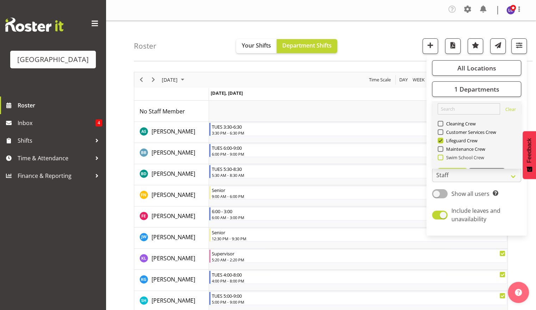
click at [441, 159] on span at bounding box center [440, 158] width 6 height 6
click at [441, 159] on input "Swim School Crew" at bounding box center [439, 157] width 5 height 5
checkbox input "true"
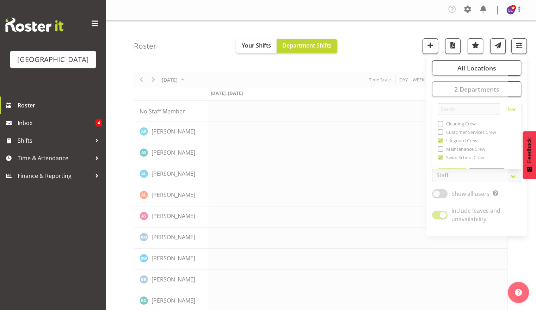
click at [396, 28] on div "Roster Your Shifts Department Shifts All Locations Clear Splash Palace Select A…" at bounding box center [333, 41] width 398 height 40
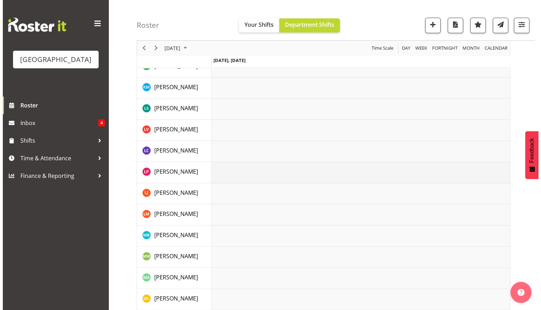
scroll to position [915, 0]
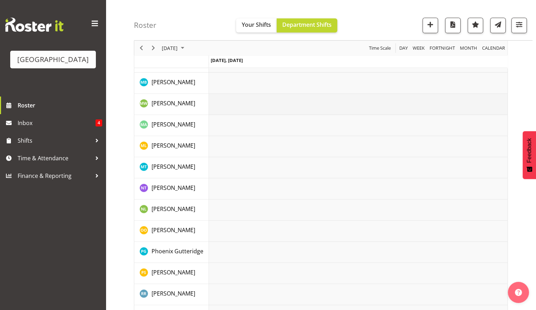
click at [218, 101] on td "Timeline Day of September 2, 2025" at bounding box center [358, 104] width 298 height 21
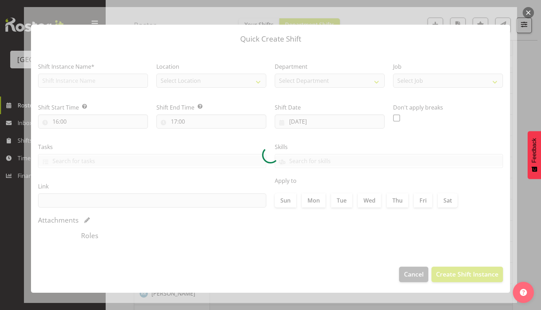
type input "02/09/2025"
checkbox input "true"
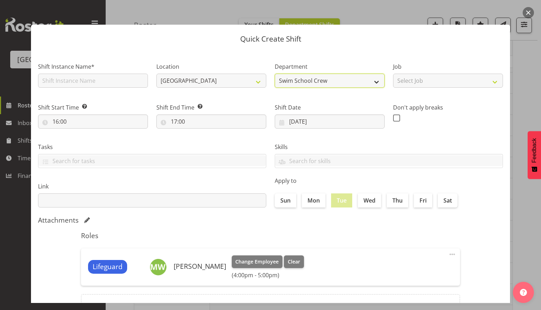
click at [318, 75] on select "Swim School Crew Lifeguard Crew" at bounding box center [330, 81] width 110 height 14
select select "114"
click at [275, 74] on select "Swim School Crew Lifeguard Crew" at bounding box center [330, 81] width 110 height 14
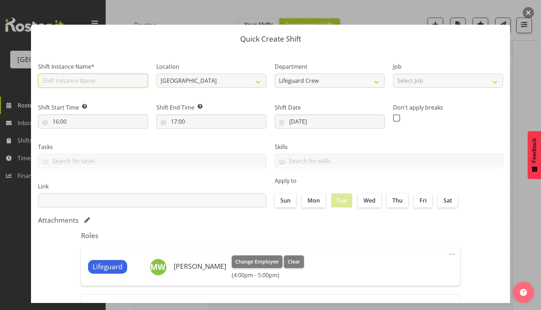
click at [95, 82] on input "text" at bounding box center [93, 81] width 110 height 14
type input "Fill in shift"
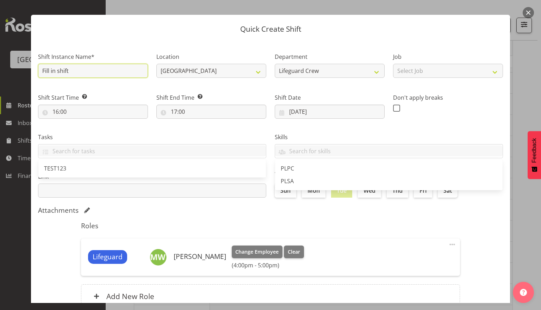
scroll to position [0, 0]
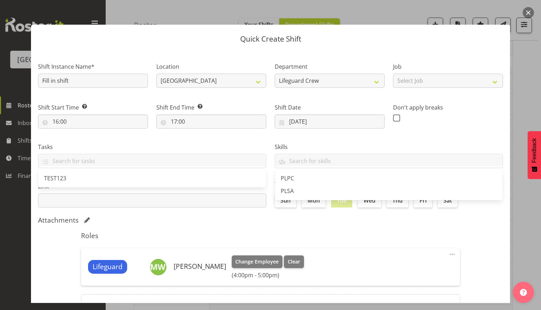
drag, startPoint x: 138, startPoint y: 154, endPoint x: 133, endPoint y: 149, distance: 6.7
click at [138, 154] on div "TEST123" at bounding box center [152, 161] width 228 height 14
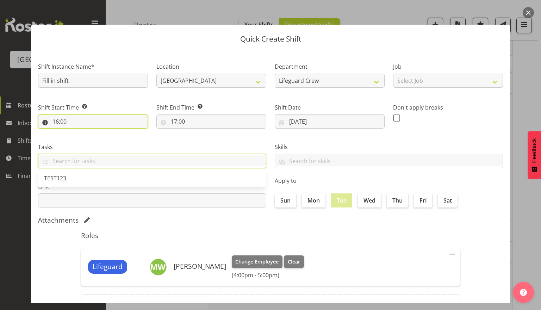
click at [106, 124] on input "16:00" at bounding box center [93, 121] width 110 height 14
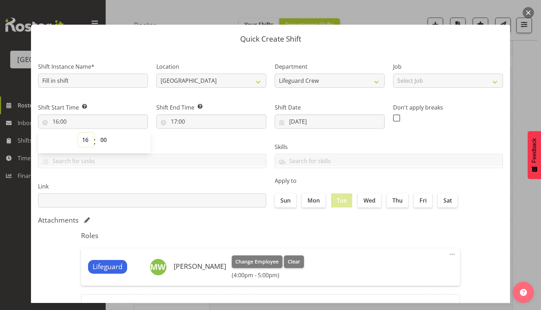
click at [83, 137] on select "00 01 02 03 04 05 06 07 08 09 10 11 12 13 14 15 16 17 18 19 20 21 22 23" at bounding box center [86, 140] width 16 height 14
select select "9"
click at [78, 133] on select "00 01 02 03 04 05 06 07 08 09 10 11 12 13 14 15 16 17 18 19 20 21 22 23" at bounding box center [86, 140] width 16 height 14
type input "09:00"
click at [196, 121] on input "17:00" at bounding box center [211, 121] width 110 height 14
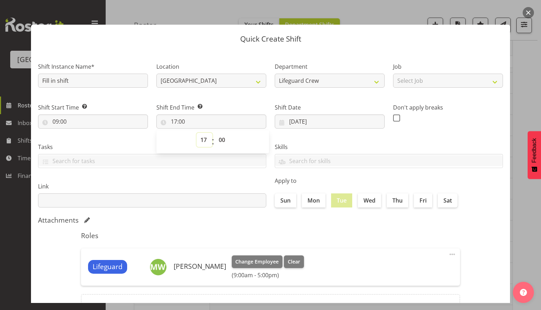
click at [206, 140] on select "00 01 02 03 04 05 06 07 08 09 10 11 12 13 14 15 16 17 18 19 20 21 22 23" at bounding box center [204, 140] width 16 height 14
select select "14"
click at [196, 133] on select "00 01 02 03 04 05 06 07 08 09 10 11 12 13 14 15 16 17 18 19 20 21 22 23" at bounding box center [204, 140] width 16 height 14
type input "14:00"
click at [219, 138] on select "00 01 02 03 04 05 06 07 08 09 10 11 12 13 14 15 16 17 18 19 20 21 22 23 24 25 2…" at bounding box center [223, 140] width 16 height 14
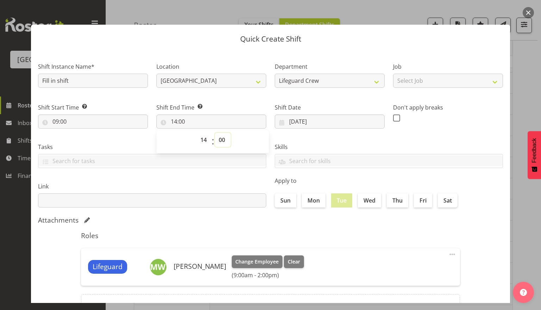
select select "30"
click at [215, 133] on select "00 01 02 03 04 05 06 07 08 09 10 11 12 13 14 15 16 17 18 19 20 21 22 23 24 25 2…" at bounding box center [223, 140] width 16 height 14
type input "14:30"
click at [211, 186] on label "Link" at bounding box center [152, 186] width 228 height 8
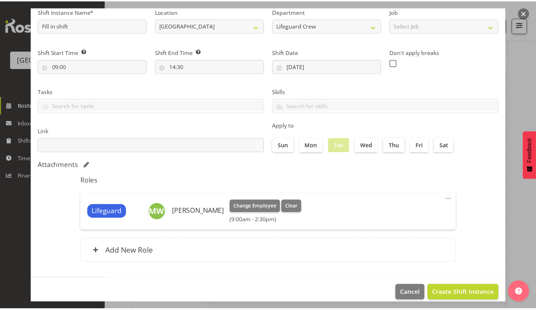
scroll to position [63, 0]
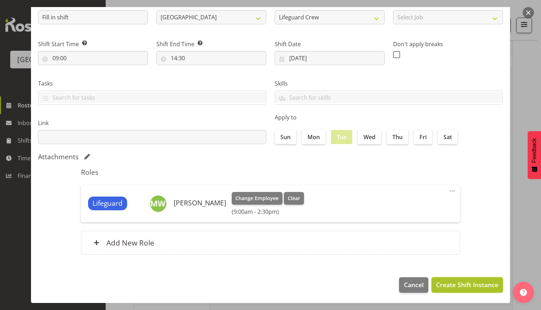
click at [468, 283] on span "Create Shift Instance" at bounding box center [467, 284] width 62 height 9
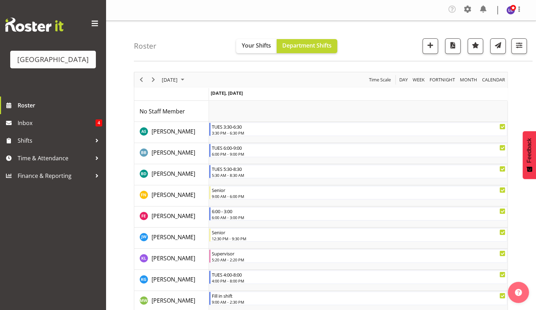
scroll to position [152, 0]
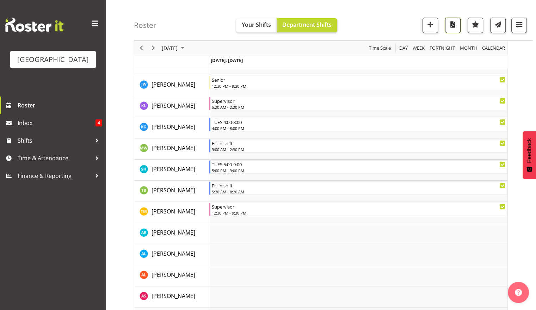
click at [453, 29] on span "button" at bounding box center [452, 27] width 2 height 8
click at [308, 257] on td "Timeline Day of September 2, 2025" at bounding box center [358, 254] width 298 height 21
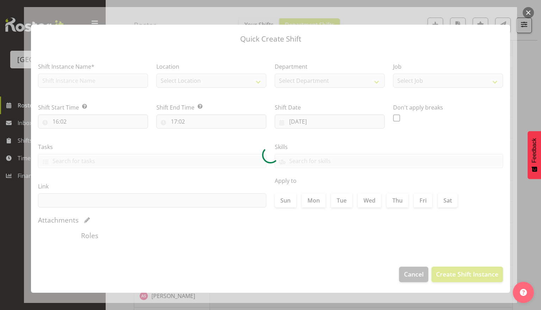
type input "02/09/2025"
checkbox input "true"
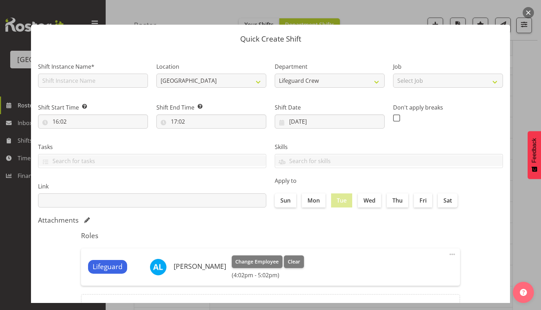
click at [532, 11] on button "button" at bounding box center [527, 12] width 11 height 11
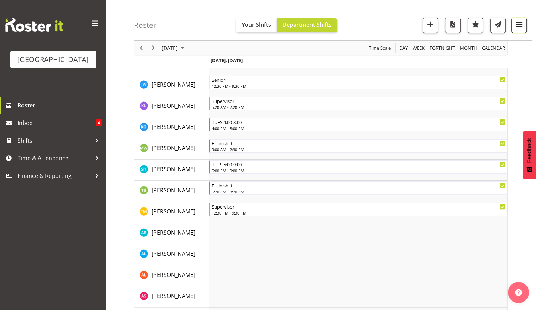
click at [520, 28] on span "button" at bounding box center [518, 24] width 9 height 9
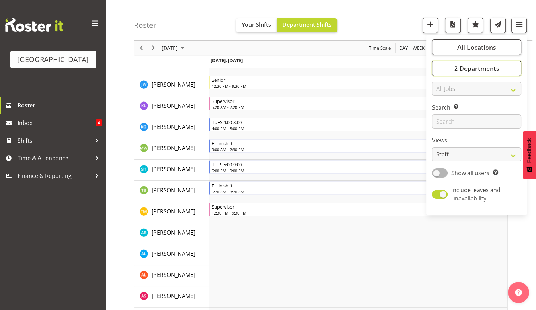
click at [468, 72] on button "2 Departments" at bounding box center [476, 68] width 89 height 15
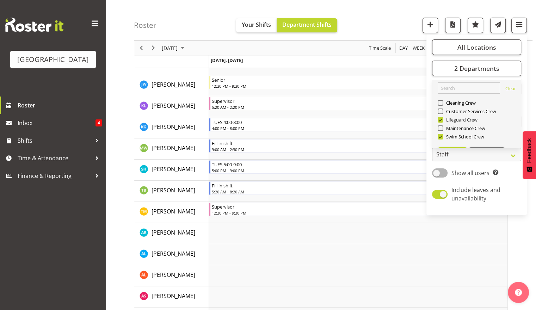
click at [457, 122] on span "Lifeguard Crew" at bounding box center [460, 120] width 35 height 6
click at [442, 122] on input "Lifeguard Crew" at bounding box center [439, 120] width 5 height 5
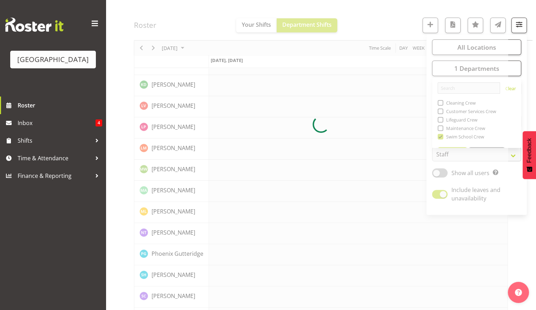
click at [525, 227] on div "September 2, 2025 Today Day Week Fortnight Month calendar Month Agenda Time Sca…" at bounding box center [335, 124] width 402 height 420
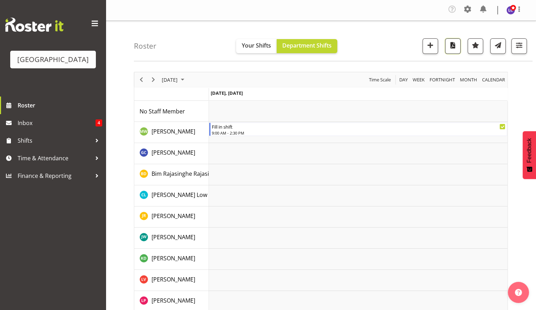
click at [451, 47] on span "button" at bounding box center [452, 44] width 9 height 9
click at [525, 81] on div "September 2, 2025 Today Day Week Fortnight Month calendar Month Agenda Time Sca…" at bounding box center [335, 277] width 402 height 420
click at [522, 45] on span "button" at bounding box center [518, 44] width 9 height 9
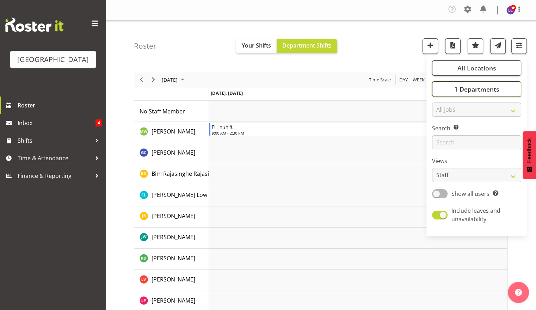
click at [493, 88] on span "1 Departments" at bounding box center [475, 89] width 45 height 8
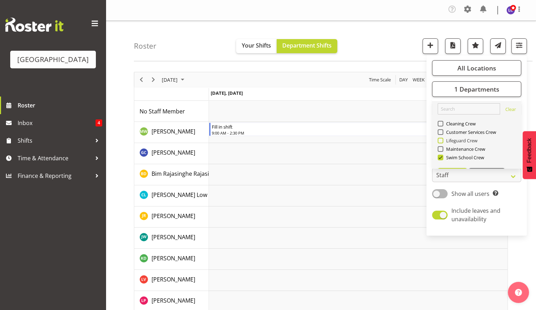
click at [465, 138] on span "Lifeguard Crew" at bounding box center [460, 141] width 35 height 6
click at [442, 138] on input "Lifeguard Crew" at bounding box center [439, 140] width 5 height 5
checkbox input "true"
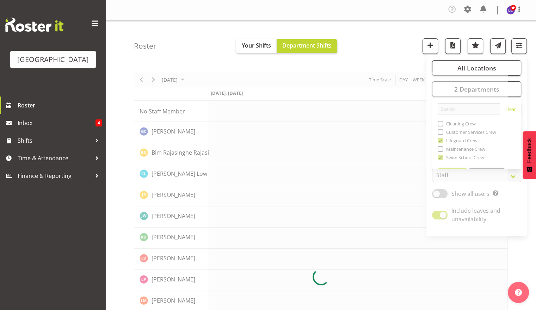
click at [446, 161] on div at bounding box center [321, 276] width 374 height 409
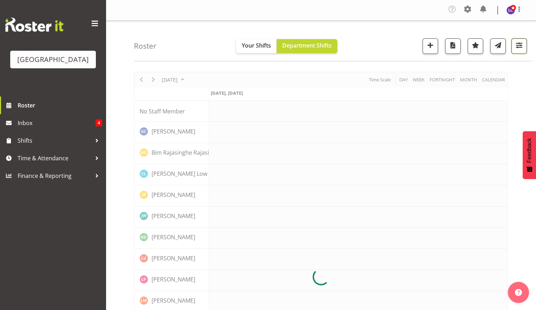
click at [514, 48] on span "button" at bounding box center [518, 44] width 9 height 9
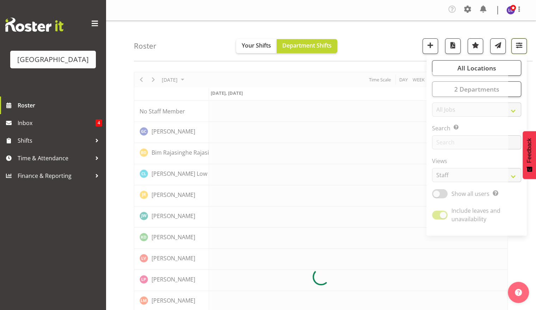
click at [518, 47] on span "button" at bounding box center [518, 44] width 9 height 9
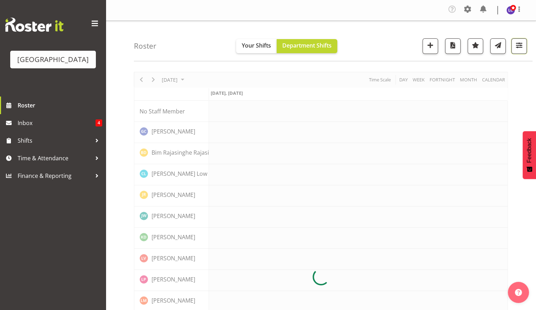
click at [518, 47] on span "button" at bounding box center [518, 44] width 9 height 9
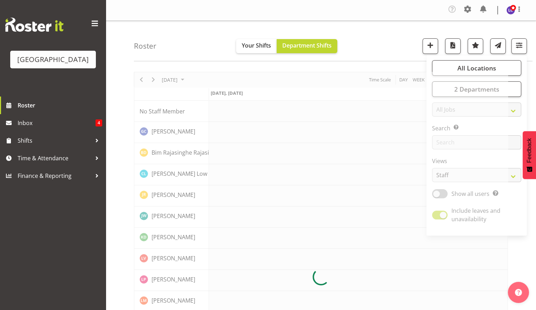
click at [480, 95] on div at bounding box center [321, 276] width 374 height 409
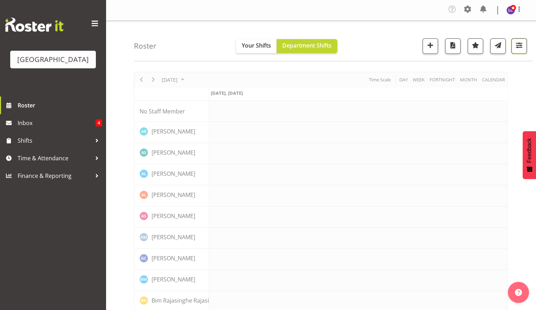
click at [522, 48] on span "button" at bounding box center [518, 44] width 9 height 9
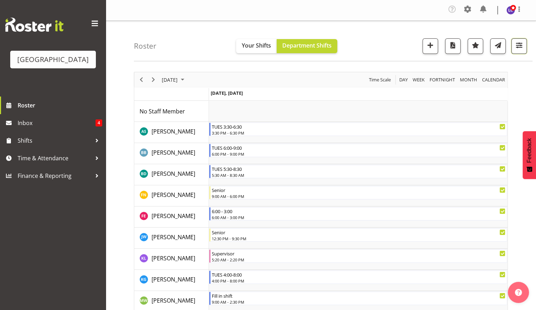
click at [517, 54] on button "button" at bounding box center [518, 45] width 15 height 15
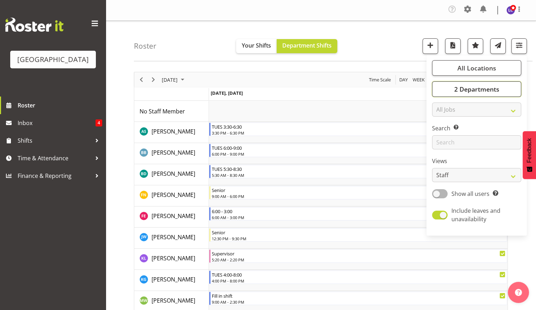
click at [461, 92] on span "2 Departments" at bounding box center [475, 89] width 45 height 8
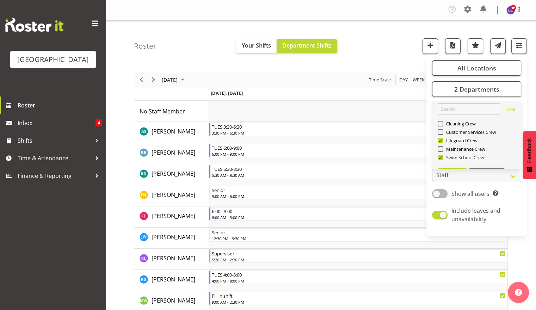
click at [452, 158] on span "Swim School Crew" at bounding box center [463, 158] width 41 height 6
click at [442, 158] on input "Swim School Crew" at bounding box center [439, 157] width 5 height 5
checkbox input "false"
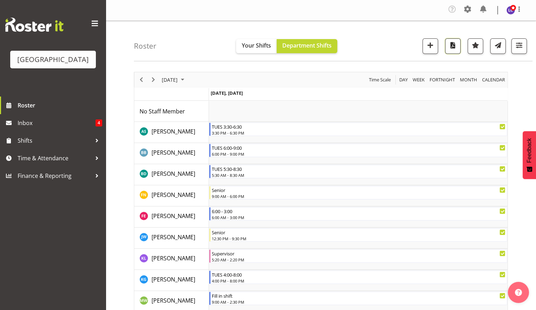
click at [447, 48] on button "button" at bounding box center [452, 45] width 15 height 15
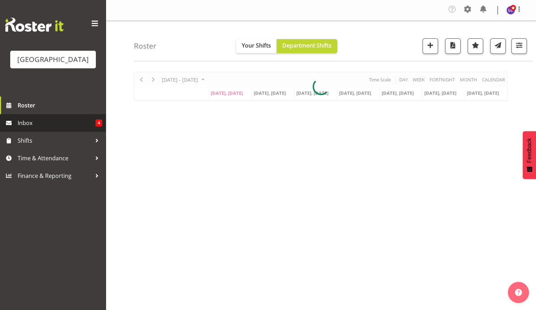
click at [84, 128] on link "Inbox 4" at bounding box center [53, 123] width 106 height 18
